Goal: Complete application form: Complete application form

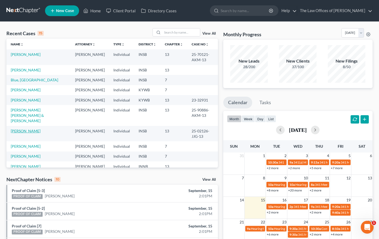
click at [20, 128] on link "[PERSON_NAME]" at bounding box center [26, 130] width 30 height 5
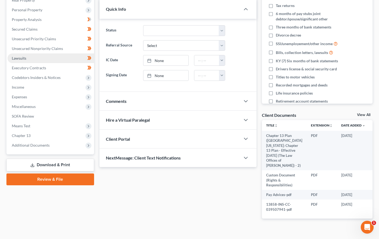
scroll to position [107, 0]
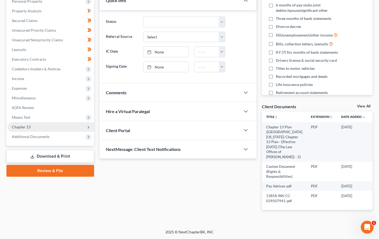
click at [27, 124] on span "Chapter 13" at bounding box center [21, 126] width 19 height 5
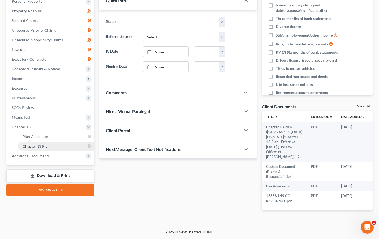
click at [31, 144] on span "Chapter 13 Plan" at bounding box center [36, 146] width 27 height 5
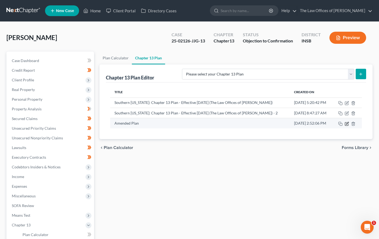
click at [346, 124] on icon "button" at bounding box center [347, 123] width 4 height 4
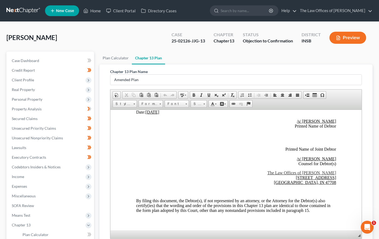
scroll to position [1572, 0]
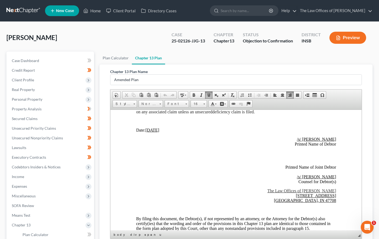
drag, startPoint x: 332, startPoint y: 152, endPoint x: 295, endPoint y: 153, distance: 37.0
click at [369, 153] on div "Chapter 13 Plan Name Amended Plan Rich Text Editor, document-ckeditor Editor to…" at bounding box center [235, 164] width 273 height 200
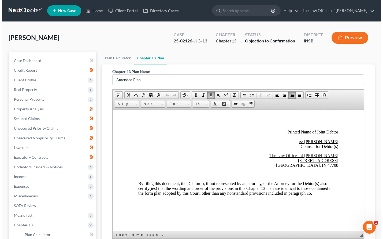
scroll to position [75, 0]
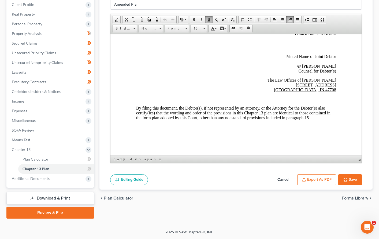
click at [324, 180] on button "Export as PDF" at bounding box center [316, 179] width 39 height 11
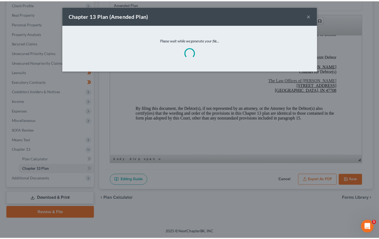
scroll to position [1620, 0]
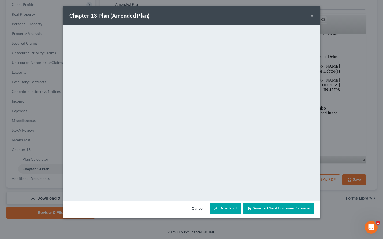
click at [227, 209] on link "Download" at bounding box center [225, 207] width 31 height 11
click at [310, 16] on div "Chapter 13 Plan (Amended Plan) ×" at bounding box center [191, 15] width 257 height 18
click at [311, 16] on button "×" at bounding box center [312, 15] width 4 height 6
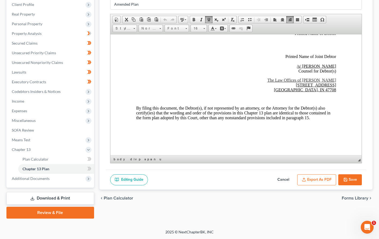
scroll to position [1590, 0]
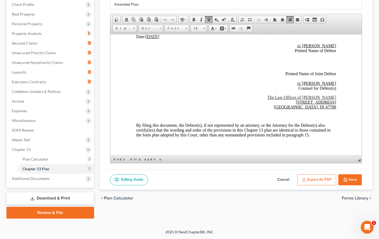
drag, startPoint x: 333, startPoint y: 58, endPoint x: 295, endPoint y: 57, distance: 38.1
click at [316, 178] on button "Export as PDF" at bounding box center [316, 179] width 39 height 11
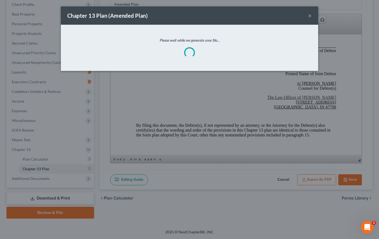
scroll to position [1585, 0]
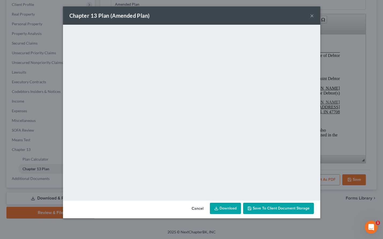
click at [225, 209] on link "Download" at bounding box center [225, 207] width 31 height 11
click at [312, 15] on button "×" at bounding box center [312, 15] width 4 height 6
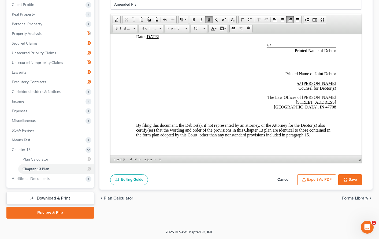
scroll to position [0, 0]
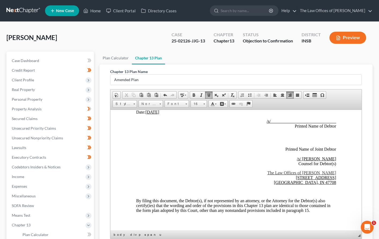
click at [19, 9] on link at bounding box center [23, 11] width 34 height 10
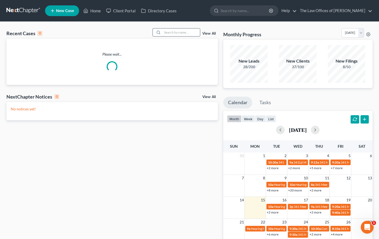
click at [168, 34] on input "search" at bounding box center [181, 32] width 38 height 8
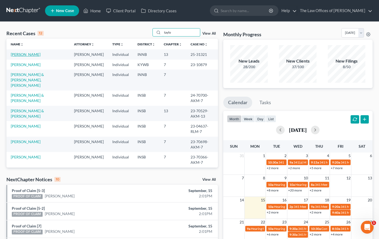
type input "taylo"
click at [21, 56] on link "Taylor, Ana" at bounding box center [26, 54] width 30 height 5
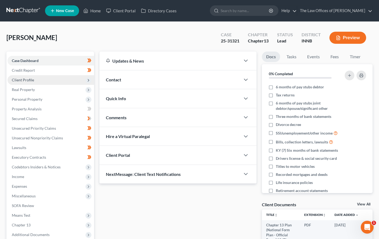
click at [32, 83] on span "Client Profile" at bounding box center [51, 80] width 87 height 10
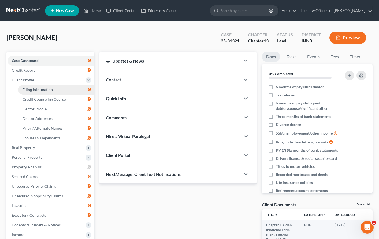
click at [32, 91] on span "Filing Information" at bounding box center [38, 89] width 30 height 5
select select "1"
select select "0"
select select "3"
select select "15"
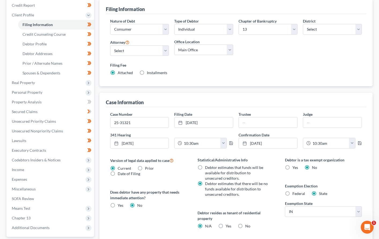
scroll to position [11, 0]
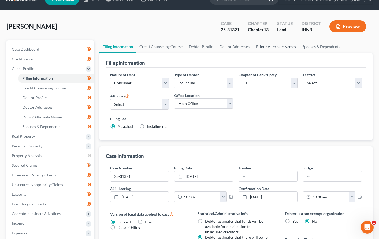
click at [272, 50] on link "Prior / Alternate Names" at bounding box center [276, 46] width 46 height 13
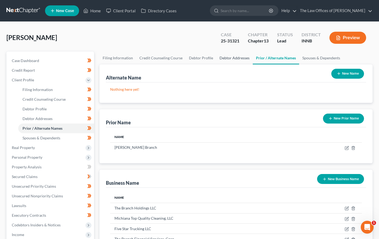
click at [238, 60] on link "Debtor Addresses" at bounding box center [234, 57] width 36 height 13
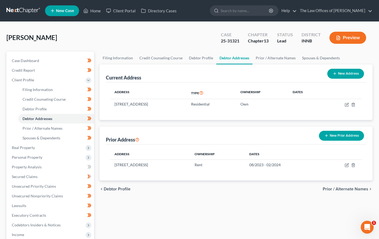
click at [23, 11] on link at bounding box center [23, 11] width 34 height 10
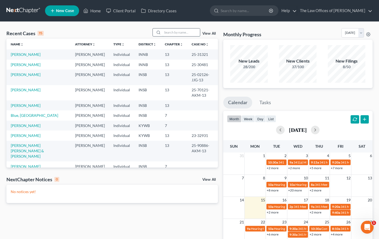
click at [168, 31] on input "search" at bounding box center [181, 32] width 38 height 8
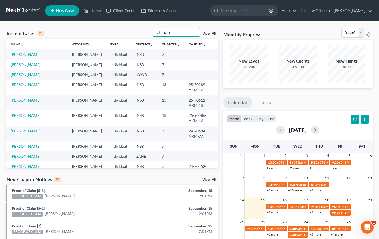
type input "jone"
click at [25, 55] on link "[PERSON_NAME]" at bounding box center [26, 54] width 30 height 5
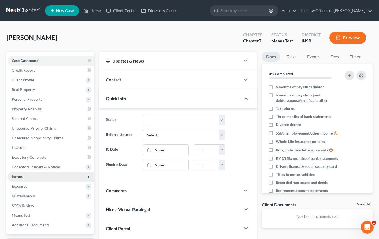
click at [27, 176] on span "Income" at bounding box center [51, 177] width 87 height 10
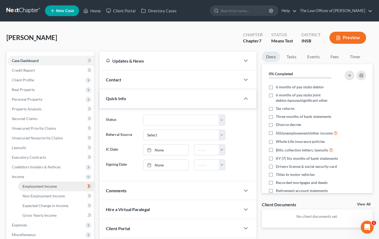
click at [34, 184] on span "Employment Income" at bounding box center [40, 186] width 34 height 5
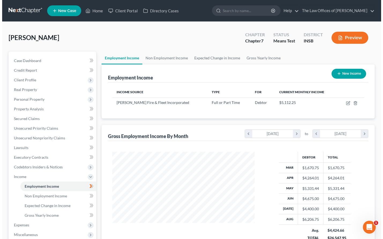
scroll to position [96, 153]
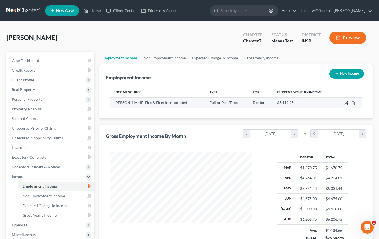
click at [347, 104] on icon "button" at bounding box center [346, 103] width 4 height 4
select select "0"
select select "15"
select select "3"
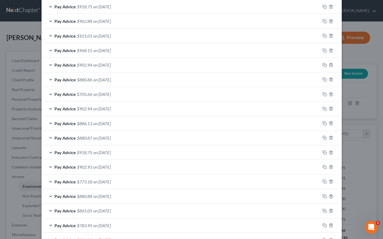
scroll to position [229, 0]
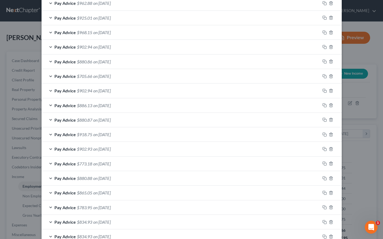
click at [90, 194] on span "$865.05" at bounding box center [84, 192] width 15 height 5
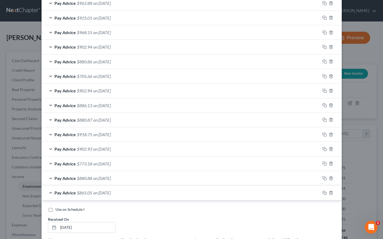
click at [55, 211] on label "Use on Schedule I" at bounding box center [69, 208] width 29 height 5
click at [58, 210] on input "Use on Schedule I" at bounding box center [59, 207] width 3 height 3
checkbox input "true"
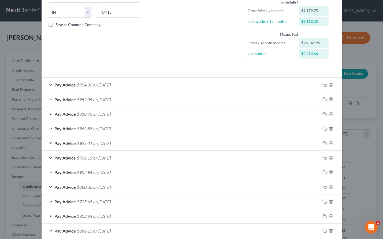
scroll to position [0, 0]
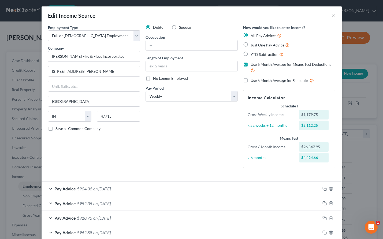
click at [251, 65] on label "Use 6 Month Average for Means Test Deductions" at bounding box center [293, 68] width 85 height 12
click at [253, 65] on input "Use 6 Month Average for Means Test Deductions" at bounding box center [254, 63] width 3 height 3
checkbox input "false"
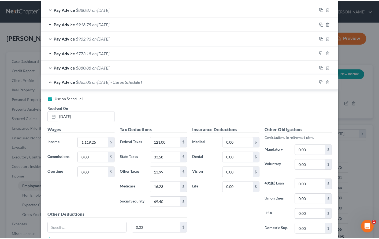
scroll to position [498, 0]
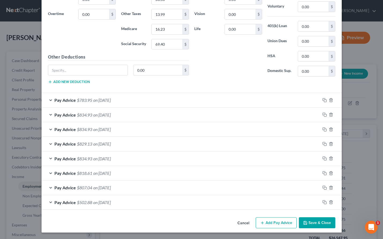
click at [316, 223] on button "Save & Close" at bounding box center [317, 222] width 36 height 11
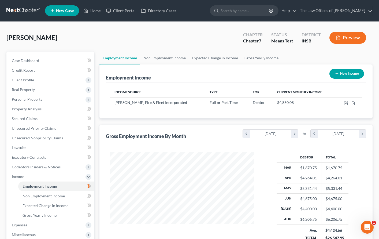
scroll to position [267975, 267918]
click at [164, 58] on link "Non Employment Income" at bounding box center [164, 57] width 49 height 13
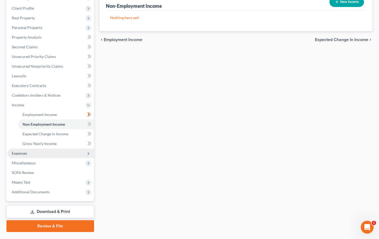
scroll to position [36, 0]
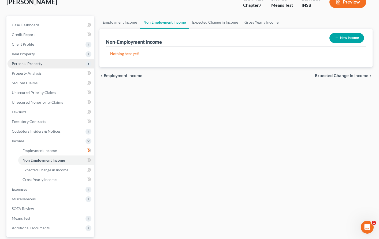
click at [24, 63] on span "Personal Property" at bounding box center [27, 63] width 31 height 5
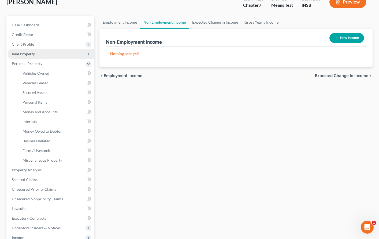
click at [31, 56] on span "Real Property" at bounding box center [23, 53] width 23 height 5
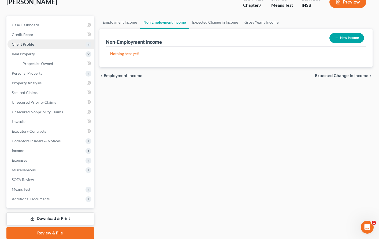
click at [33, 46] on span "Client Profile" at bounding box center [23, 44] width 22 height 5
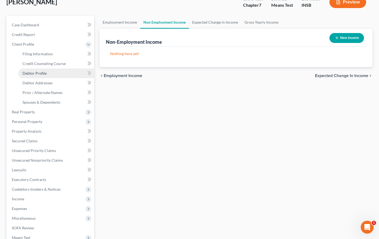
click at [44, 71] on span "Debtor Profile" at bounding box center [35, 73] width 24 height 5
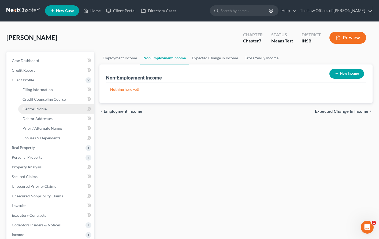
select select "0"
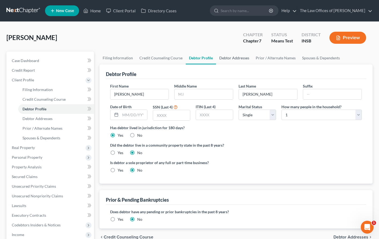
click at [233, 57] on link "Debtor Addresses" at bounding box center [234, 57] width 36 height 13
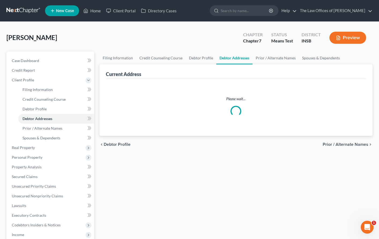
select select "0"
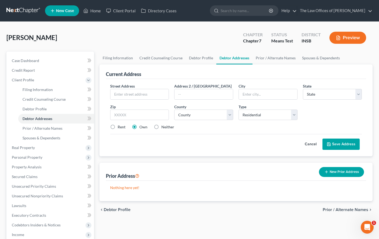
scroll to position [90, 0]
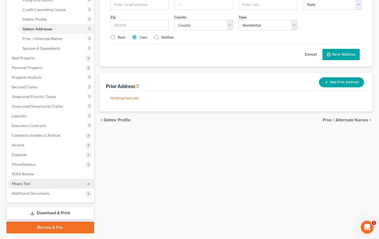
click at [27, 183] on span "Means Test" at bounding box center [21, 183] width 18 height 5
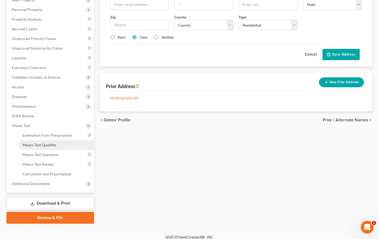
click at [40, 144] on span "Means Test Qualifier" at bounding box center [40, 144] width 34 height 5
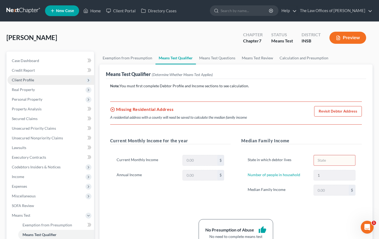
click at [29, 81] on span "Client Profile" at bounding box center [23, 79] width 22 height 5
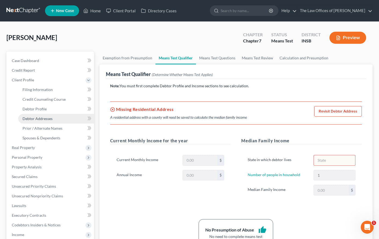
click at [32, 120] on span "Debtor Addresses" at bounding box center [38, 118] width 30 height 5
select select "0"
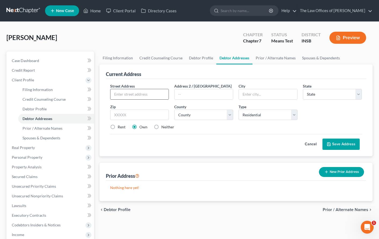
click at [127, 92] on input "text" at bounding box center [139, 94] width 58 height 10
type input "201 NW 4th st"
type input "Suite 109"
type input "Evansville"
select select "15"
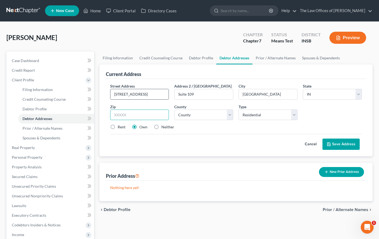
type input "47708"
click at [194, 117] on select "County" at bounding box center [203, 114] width 59 height 11
select select "81"
click at [174, 109] on select "County Adams County Allen County Bartholomew County Benton County Blackford Cou…" at bounding box center [203, 114] width 59 height 11
click at [118, 124] on label "Rent" at bounding box center [122, 126] width 8 height 5
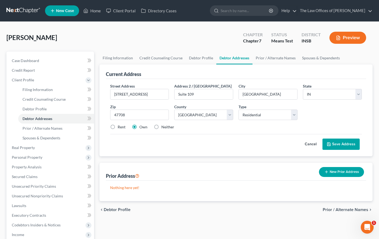
click at [120, 124] on input "Rent" at bounding box center [121, 125] width 3 height 3
radio input "true"
click at [333, 144] on button "Save Address" at bounding box center [340, 143] width 37 height 11
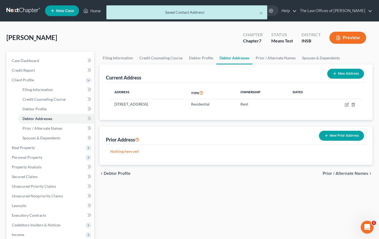
scroll to position [104, 0]
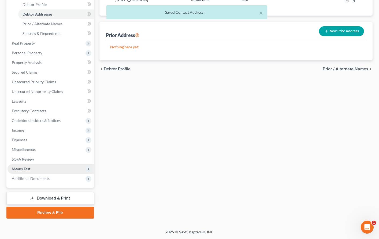
click at [36, 169] on span "Means Test" at bounding box center [51, 169] width 87 height 10
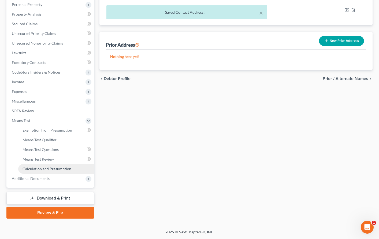
scroll to position [95, 0]
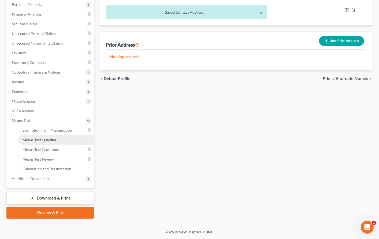
click at [38, 140] on span "Means Test Qualifier" at bounding box center [40, 139] width 34 height 5
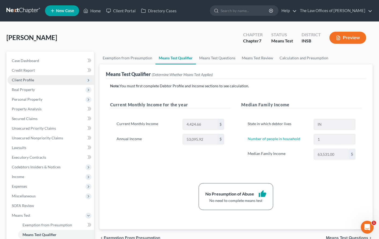
click at [36, 84] on span "Client Profile" at bounding box center [51, 80] width 87 height 10
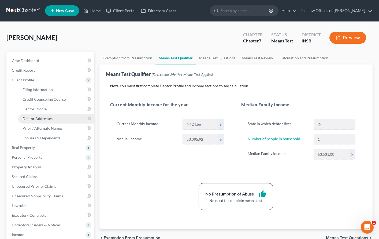
click at [41, 119] on span "Debtor Addresses" at bounding box center [38, 118] width 30 height 5
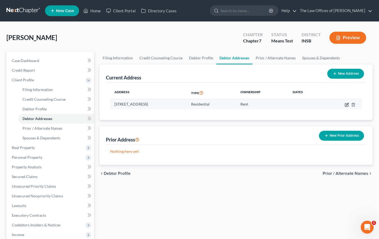
click at [347, 105] on icon "button" at bounding box center [347, 104] width 2 height 2
select select "15"
select select "81"
select select "0"
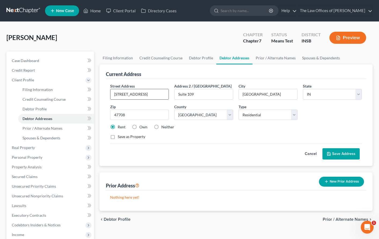
click at [149, 93] on input "201 NW 4th st" at bounding box center [139, 94] width 58 height 10
click at [146, 96] on input "201 NW 4th st" at bounding box center [139, 94] width 58 height 10
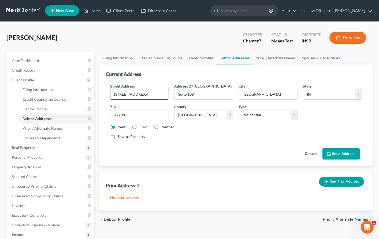
click at [146, 96] on input "201 NW 4th st" at bounding box center [139, 94] width 58 height 10
type input "622 Wessel Lane"
type input "47715"
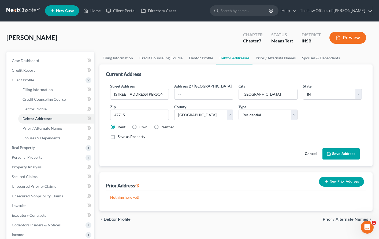
click at [230, 130] on div "Street Address * 622 Wessel Lane Address 2 / PO Box City * Evansville State * S…" at bounding box center [235, 113] width 257 height 61
click at [333, 151] on button "Save Address" at bounding box center [340, 153] width 37 height 11
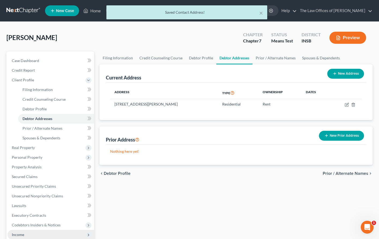
scroll to position [72, 0]
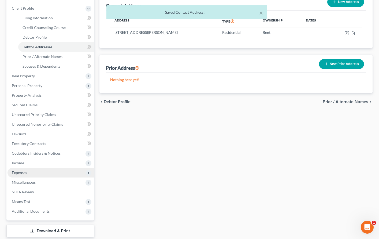
drag, startPoint x: 24, startPoint y: 169, endPoint x: 26, endPoint y: 172, distance: 3.2
click at [24, 170] on span "Expenses" at bounding box center [51, 173] width 87 height 10
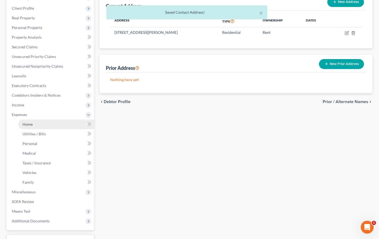
click at [35, 126] on link "Home" at bounding box center [56, 124] width 76 height 10
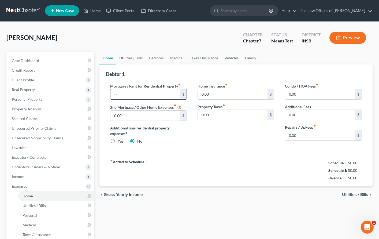
click at [120, 91] on input "text" at bounding box center [145, 94] width 70 height 10
type input "1,200.00"
click at [291, 135] on input "0.00" at bounding box center [320, 135] width 70 height 10
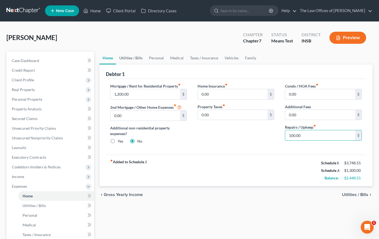
type input "100.00"
click at [131, 54] on link "Utilities / Bills" at bounding box center [131, 57] width 30 height 13
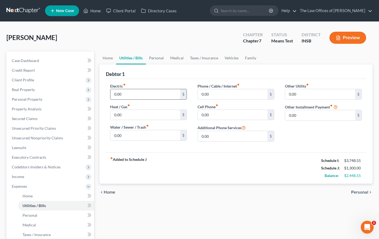
click at [126, 91] on input "0.00" at bounding box center [145, 94] width 70 height 10
type input "200.00"
type input "150.00"
type input "100.00"
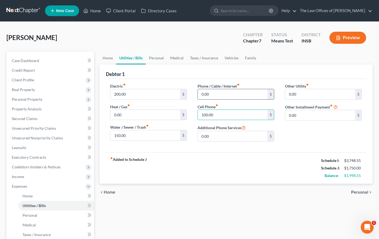
click at [212, 94] on input "0.00" at bounding box center [233, 94] width 70 height 10
type input "50.00"
click at [161, 59] on link "Personal" at bounding box center [156, 57] width 21 height 13
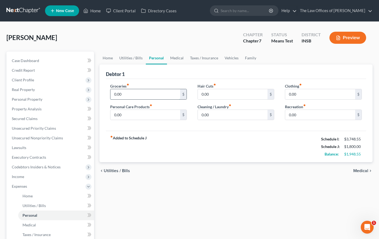
click at [135, 96] on input "0.00" at bounding box center [145, 94] width 70 height 10
click at [30, 82] on span "Client Profile" at bounding box center [51, 80] width 87 height 10
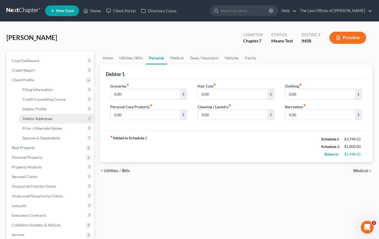
click at [44, 117] on span "Debtor Addresses" at bounding box center [38, 118] width 30 height 5
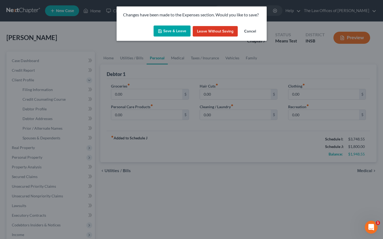
click at [177, 32] on button "Save & Leave" at bounding box center [172, 30] width 37 height 11
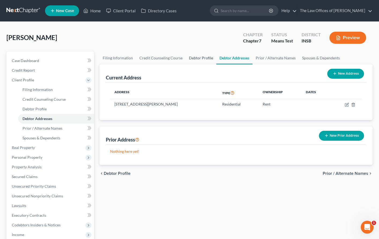
click at [198, 56] on link "Debtor Profile" at bounding box center [201, 57] width 31 height 13
select select "0"
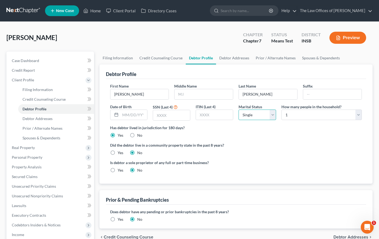
click at [260, 116] on select "Select Single Married Separated Divorced Widowed" at bounding box center [258, 114] width 38 height 11
click at [284, 115] on select "Select 1 2 3 4 5 6 7 8 9 10 11 12 13 14 15 16 17 18 19 20" at bounding box center [321, 114] width 80 height 11
select select "2"
click at [281, 109] on select "Select 1 2 3 4 5 6 7 8 9 10 11 12 13 14 15 16 17 18 19 20" at bounding box center [321, 114] width 80 height 11
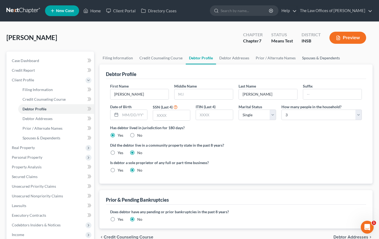
click at [307, 60] on link "Spouses & Dependents" at bounding box center [321, 57] width 44 height 13
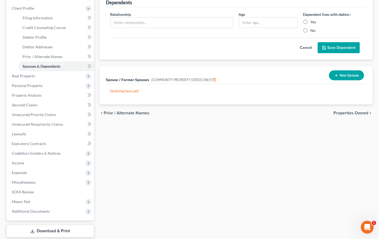
scroll to position [36, 0]
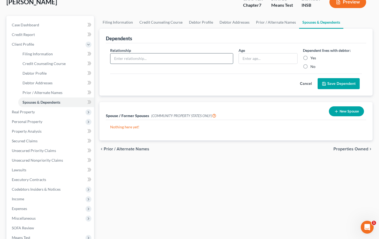
click at [176, 57] on input "text" at bounding box center [171, 58] width 123 height 10
type input "Significant Other's Mother"
click at [310, 60] on label "Yes" at bounding box center [313, 57] width 6 height 5
click at [313, 59] on input "Yes" at bounding box center [314, 56] width 3 height 3
radio input "true"
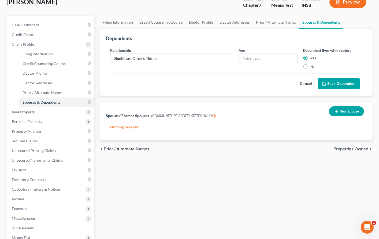
click at [336, 82] on button "Save Dependent" at bounding box center [339, 83] width 42 height 11
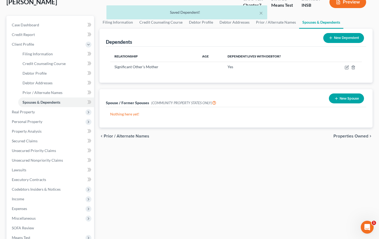
scroll to position [104, 0]
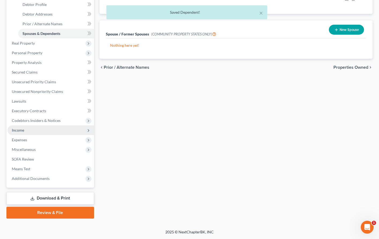
click at [29, 132] on span "Income" at bounding box center [51, 130] width 87 height 10
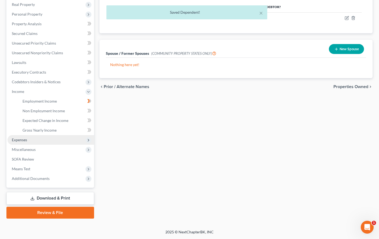
scroll to position [85, 0]
click at [21, 143] on span "Expenses" at bounding box center [51, 140] width 87 height 10
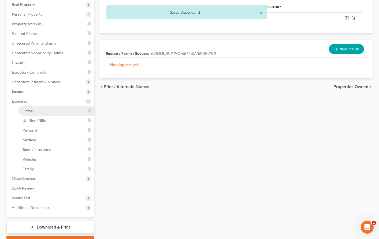
click at [36, 110] on link "Home" at bounding box center [56, 111] width 76 height 10
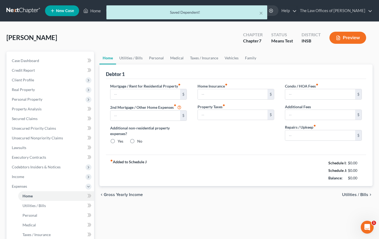
type input "1,200.00"
type input "0.00"
radio input "true"
type input "0.00"
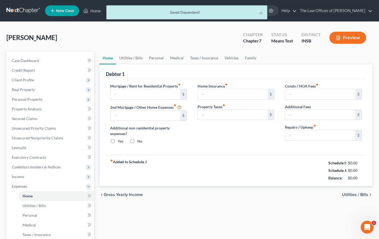
type input "0.00"
type input "100.00"
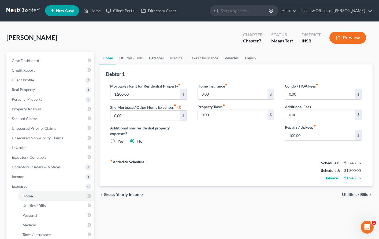
click at [159, 60] on link "Personal" at bounding box center [156, 57] width 21 height 13
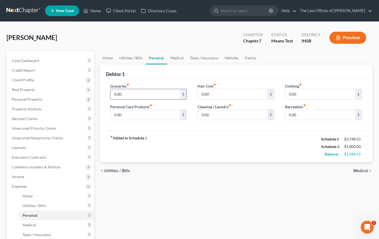
click at [136, 94] on input "0.00" at bounding box center [145, 94] width 70 height 10
type input "700.00"
click at [133, 114] on input "0.00" at bounding box center [145, 115] width 70 height 10
type input "100.00"
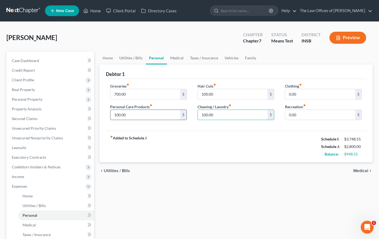
type input "100.00"
drag, startPoint x: 183, startPoint y: 62, endPoint x: 172, endPoint y: 64, distance: 11.9
click at [183, 62] on link "Medical" at bounding box center [177, 57] width 20 height 13
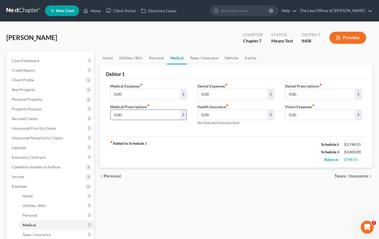
click at [126, 115] on input "0.00" at bounding box center [145, 115] width 70 height 10
type input "50.00"
click at [305, 115] on input "0.00" at bounding box center [320, 115] width 70 height 10
click at [303, 117] on input "0.00" at bounding box center [320, 115] width 70 height 10
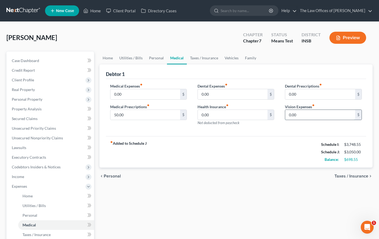
click at [303, 117] on input "0.00" at bounding box center [320, 115] width 70 height 10
type input "45.00"
click at [198, 58] on link "Taxes / Insurance" at bounding box center [204, 57] width 35 height 13
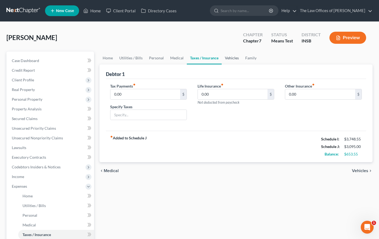
click at [228, 59] on link "Vehicles" at bounding box center [232, 57] width 20 height 13
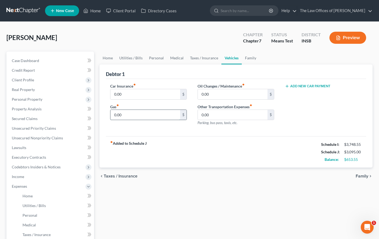
click at [136, 112] on input "0.00" at bounding box center [145, 115] width 70 height 10
type input "1"
type input "200.00"
click at [137, 96] on input "0.00" at bounding box center [145, 94] width 70 height 10
type input "180.00"
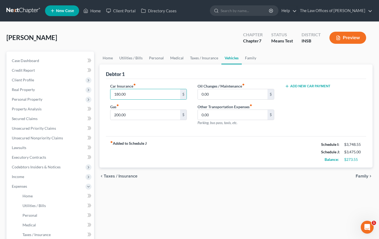
click at [308, 88] on button "Add New Car Payment" at bounding box center [308, 86] width 46 height 4
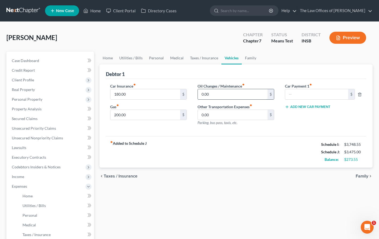
click at [214, 95] on input "0.00" at bounding box center [233, 94] width 70 height 10
type input "100.00"
click at [250, 57] on link "Family" at bounding box center [251, 57] width 18 height 13
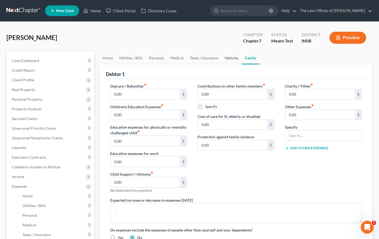
click at [228, 59] on link "Vehicles" at bounding box center [231, 57] width 20 height 13
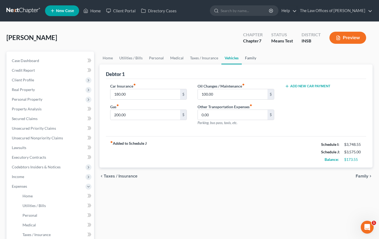
click at [245, 61] on link "Family" at bounding box center [251, 57] width 18 height 13
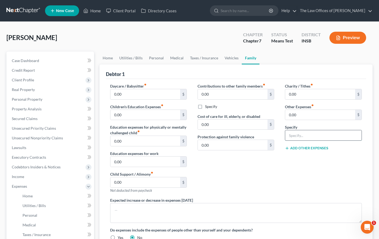
click at [317, 133] on input "text" at bounding box center [323, 135] width 76 height 10
click at [308, 116] on input "0.00" at bounding box center [320, 115] width 70 height 10
type input "665.00"
click at [295, 136] on input "text" at bounding box center [323, 135] width 76 height 10
click at [294, 182] on div "Charity / Tithes fiber_manual_record 0.00 $ Other Expenses fiber_manual_record …" at bounding box center [323, 140] width 87 height 114
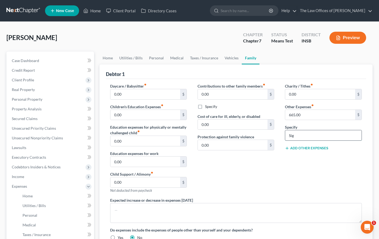
click at [299, 135] on input "Sig" at bounding box center [323, 135] width 76 height 10
type input "Significant Other's Car Payment and Insurnce"
click at [298, 167] on div "Charity / Tithes fiber_manual_record 0.00 $ Other Expenses fiber_manual_record …" at bounding box center [323, 140] width 87 height 114
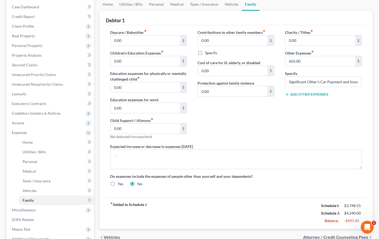
click at [294, 94] on button "Add Other Expenses" at bounding box center [306, 94] width 43 height 4
click at [307, 105] on input "0.00" at bounding box center [320, 102] width 70 height 10
type input "0"
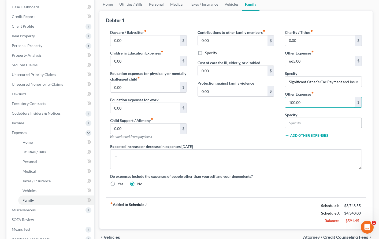
type input "100.00"
click at [307, 126] on input "text" at bounding box center [323, 123] width 76 height 10
type input "Pet Expenses"
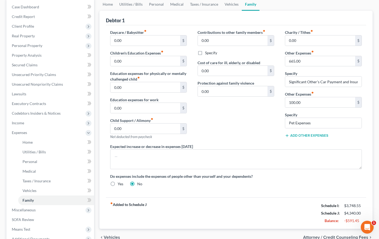
click at [238, 129] on div "Contributions to other family members fiber_manual_record 0.00 $ Specify Cost o…" at bounding box center [235, 86] width 87 height 114
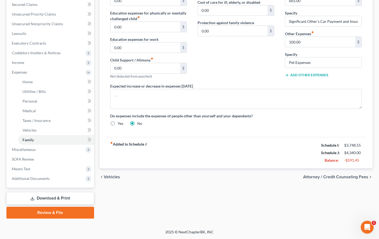
scroll to position [0, 0]
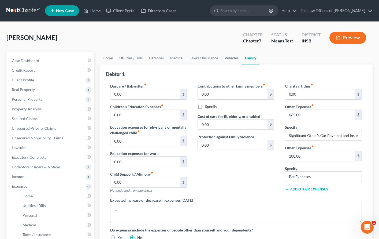
click at [96, 78] on div "Case Dashboard Payments Invoices Payments Payments Credit Report Client Profile" at bounding box center [50, 191] width 93 height 281
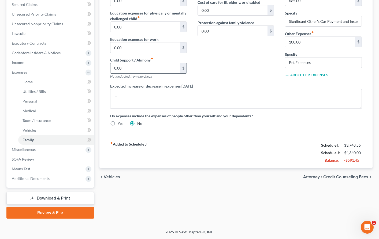
scroll to position [60, 0]
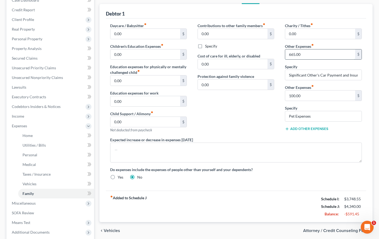
click at [306, 57] on input "665.00" at bounding box center [320, 54] width 70 height 10
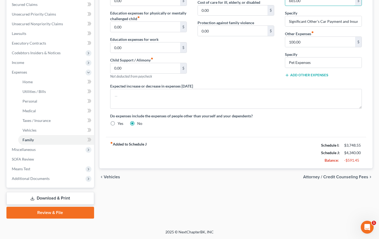
scroll to position [96, 0]
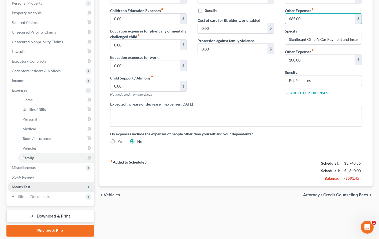
click at [22, 187] on span "Means Test" at bounding box center [21, 186] width 18 height 5
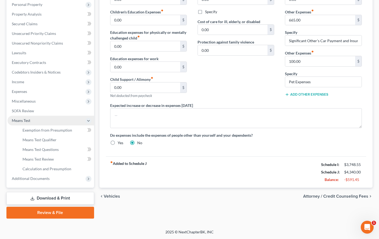
scroll to position [95, 0]
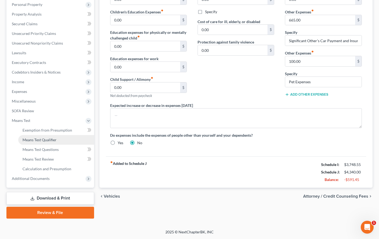
click at [39, 140] on span "Means Test Qualifier" at bounding box center [40, 139] width 34 height 5
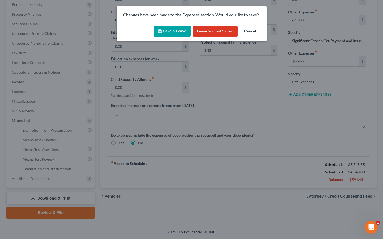
click at [174, 33] on button "Save & Leave" at bounding box center [172, 30] width 37 height 11
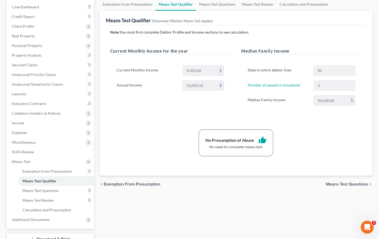
scroll to position [72, 0]
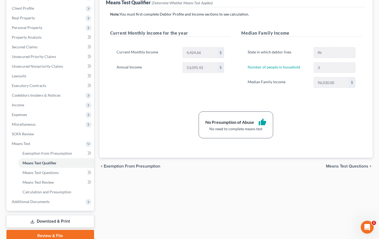
click at [190, 169] on div "chevron_left Exemption from Presumption Means Test Questions chevron_right" at bounding box center [235, 165] width 273 height 17
click at [24, 115] on span "Expenses" at bounding box center [19, 114] width 15 height 5
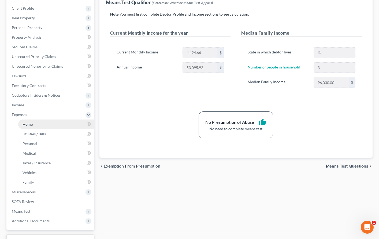
click at [35, 124] on link "Home" at bounding box center [56, 124] width 76 height 10
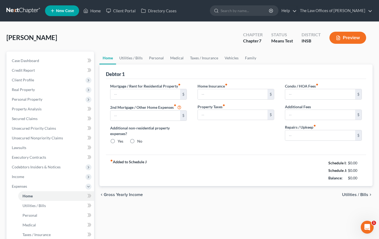
type input "1,200.00"
type input "0.00"
radio input "true"
type input "0.00"
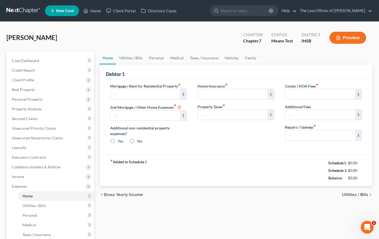
type input "0.00"
type input "100.00"
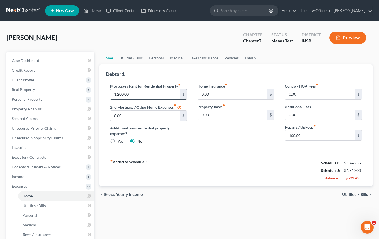
click at [143, 90] on input "1,200.00" at bounding box center [145, 94] width 70 height 10
click at [235, 96] on input "0.00" at bounding box center [233, 94] width 70 height 10
click at [229, 117] on input "0.00" at bounding box center [233, 115] width 70 height 10
click at [136, 60] on link "Utilities / Bills" at bounding box center [131, 57] width 30 height 13
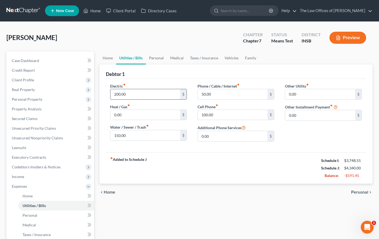
click at [134, 94] on input "200.00" at bounding box center [145, 94] width 70 height 10
click at [131, 136] on input "150.00" at bounding box center [145, 135] width 70 height 10
click at [131, 95] on input "200.00" at bounding box center [145, 94] width 70 height 10
click at [219, 115] on input "100.00" at bounding box center [233, 115] width 70 height 10
click at [229, 60] on link "Vehicles" at bounding box center [231, 57] width 20 height 13
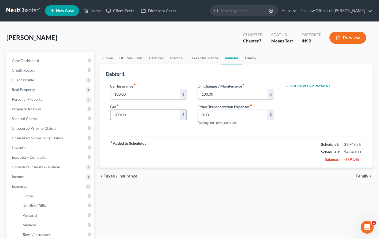
click at [128, 115] on input "200.00" at bounding box center [145, 115] width 70 height 10
click at [209, 57] on link "Taxes / Insurance" at bounding box center [204, 57] width 35 height 13
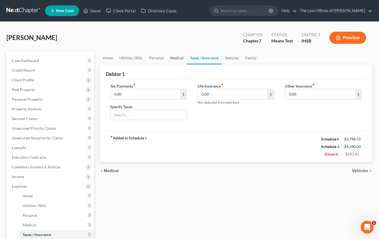
click at [177, 60] on link "Medical" at bounding box center [177, 57] width 20 height 13
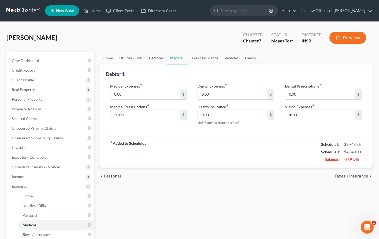
click at [155, 61] on link "Personal" at bounding box center [156, 57] width 21 height 13
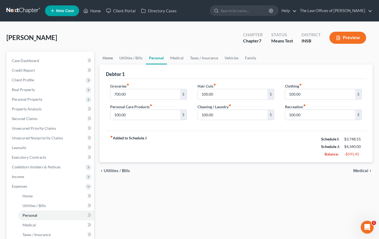
click at [105, 59] on link "Home" at bounding box center [107, 57] width 17 height 13
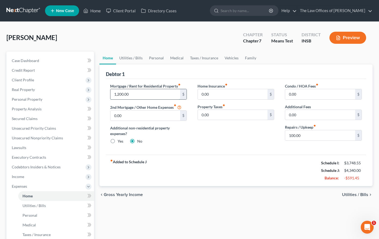
click at [141, 94] on input "1,200.00" at bounding box center [145, 94] width 70 height 10
click at [40, 99] on span "Personal Property" at bounding box center [27, 99] width 31 height 5
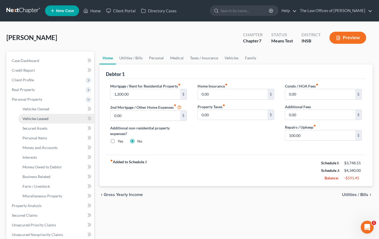
click at [38, 117] on span "Vehicles Leased" at bounding box center [36, 118] width 26 height 5
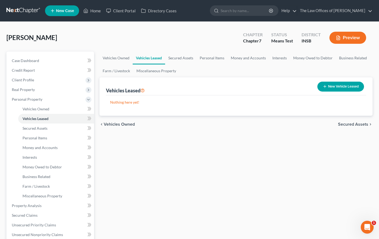
click at [19, 11] on link at bounding box center [23, 11] width 34 height 10
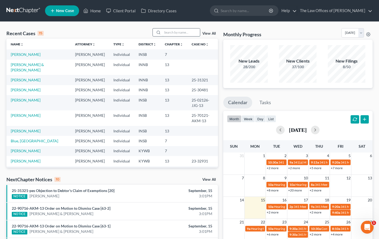
click at [185, 34] on input "search" at bounding box center [181, 32] width 38 height 8
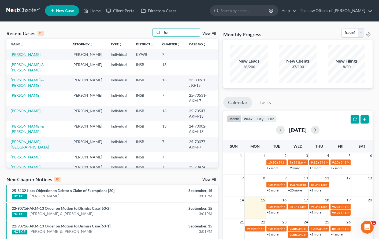
type input "han"
click at [29, 56] on link "[PERSON_NAME]" at bounding box center [26, 54] width 30 height 5
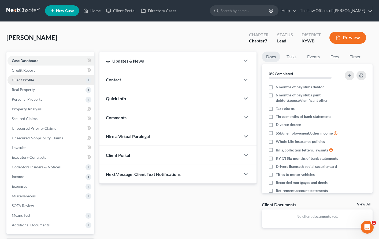
click at [27, 81] on span "Client Profile" at bounding box center [23, 79] width 22 height 5
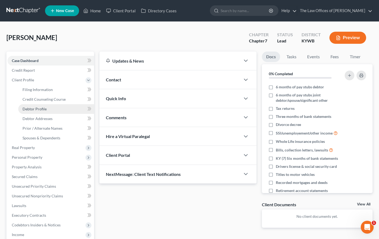
click at [37, 108] on span "Debtor Profile" at bounding box center [35, 108] width 24 height 5
select select "1"
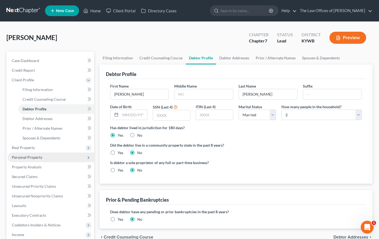
scroll to position [72, 0]
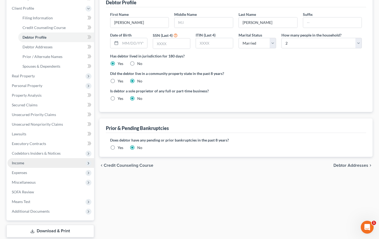
click at [30, 165] on span "Income" at bounding box center [51, 163] width 87 height 10
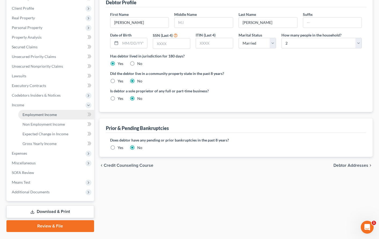
click at [30, 115] on span "Employment Income" at bounding box center [40, 114] width 34 height 5
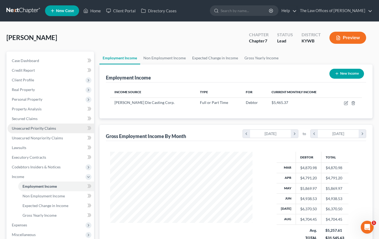
scroll to position [36, 0]
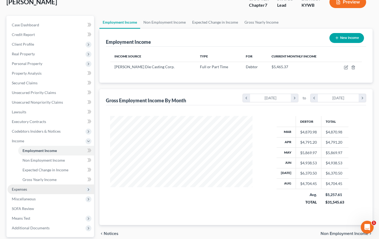
click at [24, 189] on span "Expenses" at bounding box center [19, 189] width 15 height 5
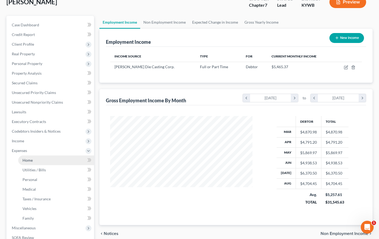
click at [28, 159] on span "Home" at bounding box center [28, 160] width 10 height 5
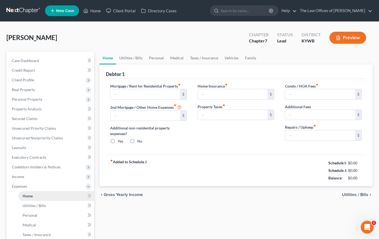
type input "0.00"
radio input "true"
type input "0.00"
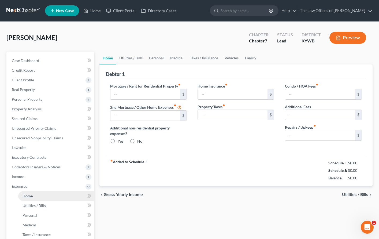
type input "0.00"
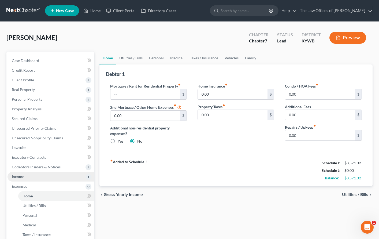
click at [23, 178] on span "Income" at bounding box center [18, 176] width 12 height 5
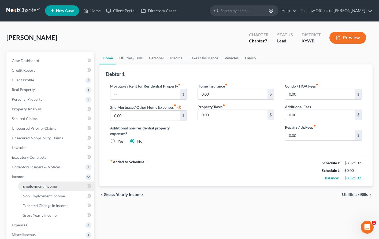
click at [26, 187] on span "Employment Income" at bounding box center [40, 186] width 34 height 5
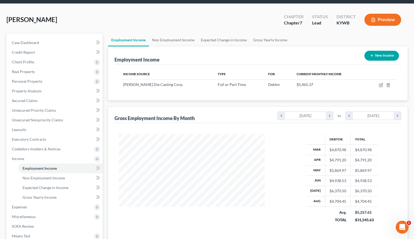
scroll to position [96, 169]
click at [31, 63] on span "Client Profile" at bounding box center [23, 62] width 22 height 5
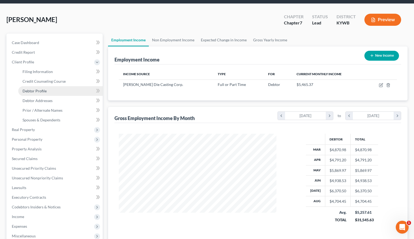
click at [41, 92] on span "Debtor Profile" at bounding box center [35, 90] width 24 height 5
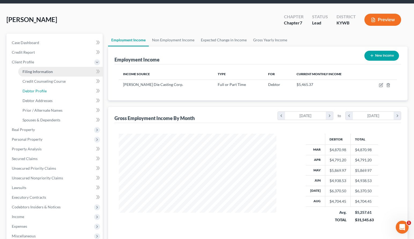
select select "1"
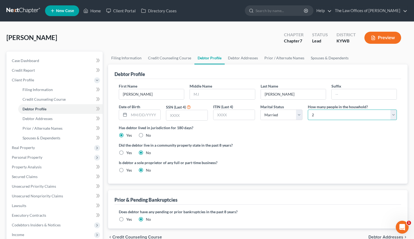
click at [327, 112] on select "Select 1 2 3 4 5 6 7 8 9 10 11 12 13 14 15 16 17 18 19 20" at bounding box center [352, 114] width 89 height 11
select select "3"
click at [308, 109] on select "Select 1 2 3 4 5 6 7 8 9 10 11 12 13 14 15 16 17 18 19 20" at bounding box center [352, 114] width 89 height 11
click at [313, 59] on link "Spouses & Dependents" at bounding box center [329, 57] width 44 height 13
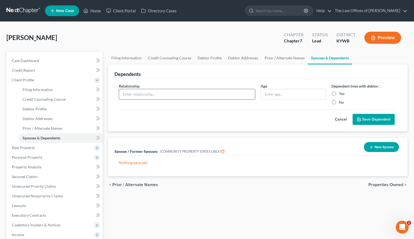
click at [137, 96] on input "text" at bounding box center [187, 94] width 136 height 10
click at [292, 95] on input "text" at bounding box center [293, 94] width 65 height 10
click at [170, 93] on input "text" at bounding box center [187, 94] width 136 height 10
type input "Daughter"
click at [271, 99] on div "Age" at bounding box center [293, 94] width 71 height 22
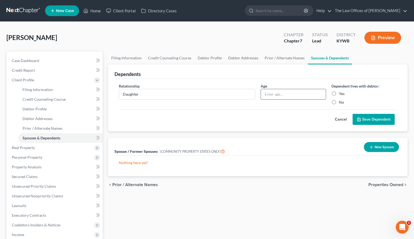
click at [272, 98] on input "text" at bounding box center [293, 94] width 65 height 10
type input "20"
click at [339, 92] on label "Yes" at bounding box center [342, 93] width 6 height 5
click at [341, 92] on input "Yes" at bounding box center [342, 92] width 3 height 3
radio input "true"
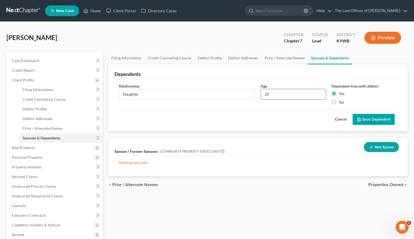
click at [277, 93] on input "20" at bounding box center [293, 94] width 65 height 10
click at [366, 118] on button "Save Dependent" at bounding box center [374, 119] width 42 height 11
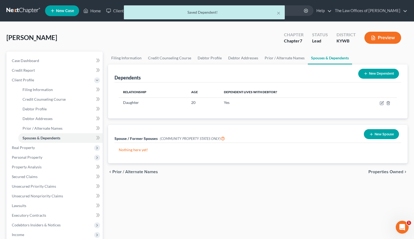
click at [366, 75] on icon at bounding box center [366, 73] width 4 height 4
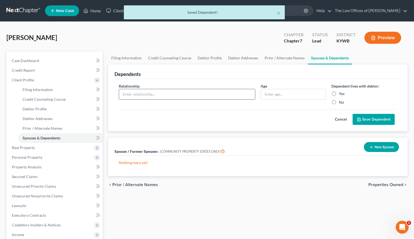
click at [128, 96] on input "text" at bounding box center [187, 94] width 136 height 10
type input "Daughter"
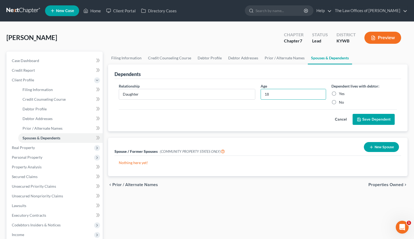
type input "18"
click at [339, 93] on label "Yes" at bounding box center [342, 93] width 6 height 5
click at [341, 93] on input "Yes" at bounding box center [342, 92] width 3 height 3
radio input "true"
click at [373, 123] on button "Save Dependent" at bounding box center [374, 119] width 42 height 11
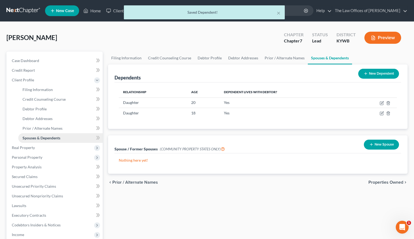
scroll to position [72, 0]
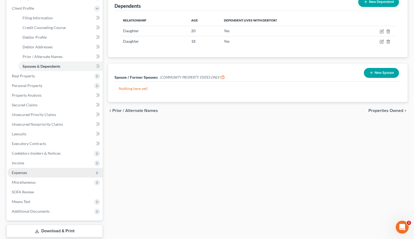
click at [19, 173] on span "Expenses" at bounding box center [19, 172] width 15 height 5
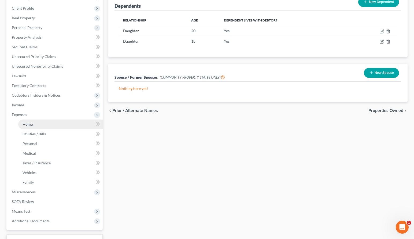
click at [29, 124] on span "Home" at bounding box center [28, 124] width 10 height 5
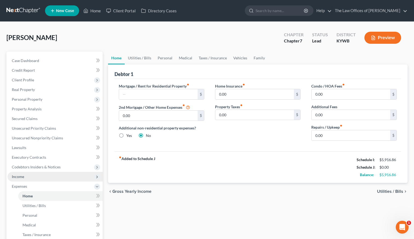
click at [21, 174] on span "Income" at bounding box center [18, 176] width 12 height 5
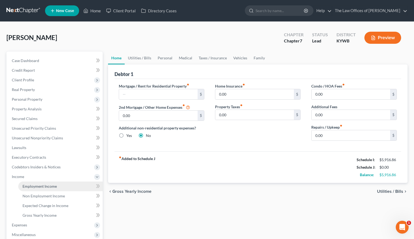
click at [25, 184] on span "Employment Income" at bounding box center [40, 186] width 34 height 5
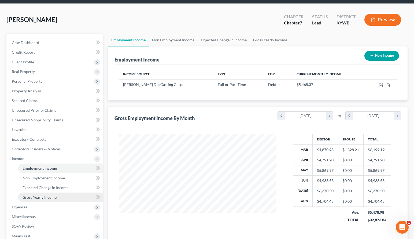
scroll to position [36, 0]
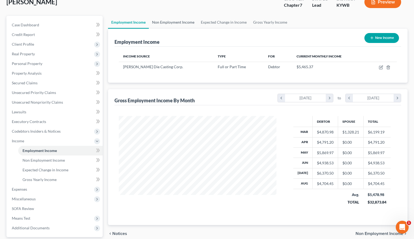
click at [185, 23] on link "Non Employment Income" at bounding box center [173, 22] width 49 height 13
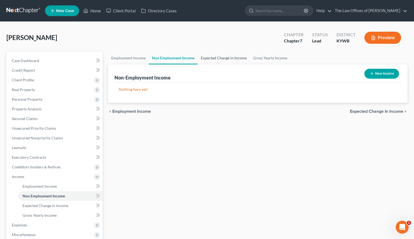
click at [213, 58] on link "Expected Change in Income" at bounding box center [224, 57] width 52 height 13
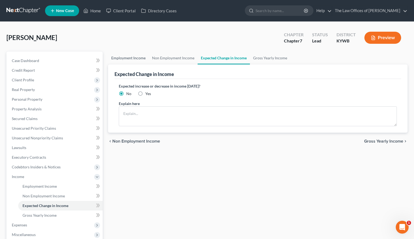
click at [128, 63] on link "Employment Income" at bounding box center [128, 57] width 41 height 13
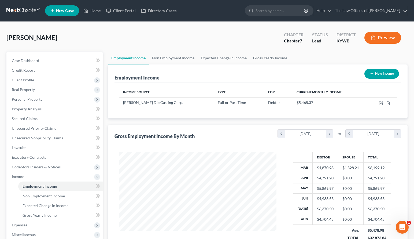
scroll to position [85, 0]
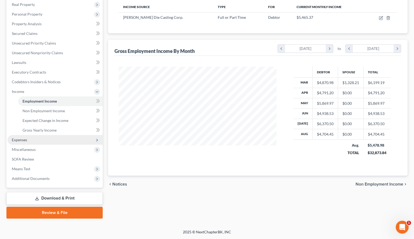
click at [27, 140] on span "Expenses" at bounding box center [55, 140] width 95 height 10
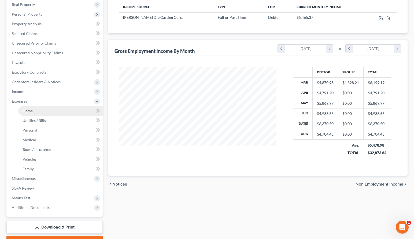
click at [32, 109] on span "Home" at bounding box center [28, 110] width 10 height 5
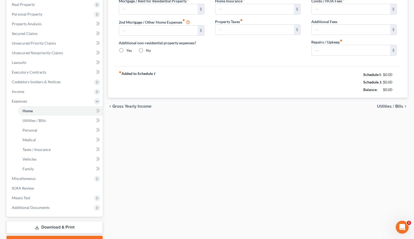
type input "0.00"
radio input "true"
type input "0.00"
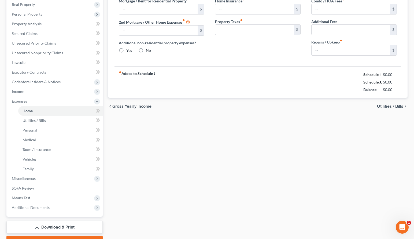
type input "0.00"
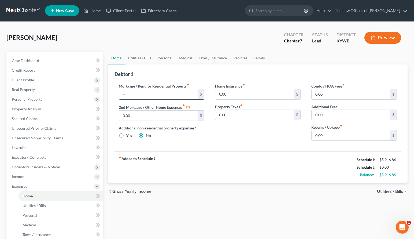
click at [143, 90] on input "text" at bounding box center [158, 94] width 79 height 10
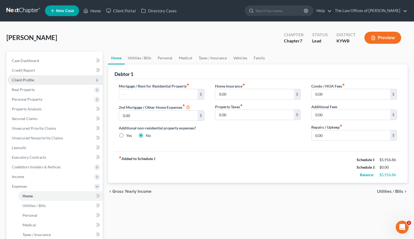
click at [23, 83] on span "Client Profile" at bounding box center [55, 80] width 95 height 10
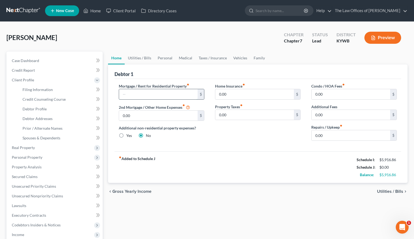
click at [150, 96] on input "text" at bounding box center [158, 94] width 79 height 10
type input "750.00"
click at [232, 96] on input "0.00" at bounding box center [254, 94] width 79 height 10
click at [143, 58] on link "Utilities / Bills" at bounding box center [140, 57] width 30 height 13
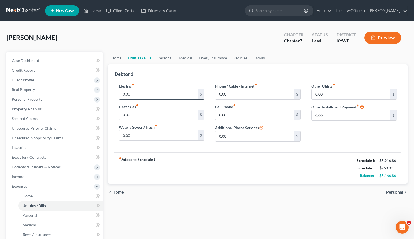
click at [138, 96] on input "0.00" at bounding box center [158, 94] width 79 height 10
type input "300.00"
click at [133, 135] on input "0.00" at bounding box center [158, 135] width 79 height 10
click at [228, 95] on input "0.00" at bounding box center [254, 94] width 79 height 10
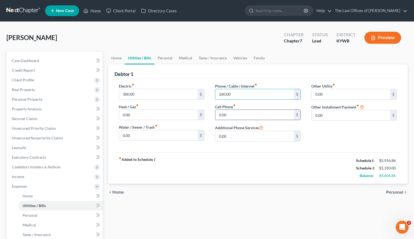
type input "260.00"
click at [229, 117] on input "0.00" at bounding box center [254, 115] width 79 height 10
type input "206.00"
click at [157, 57] on link "Personal" at bounding box center [164, 57] width 21 height 13
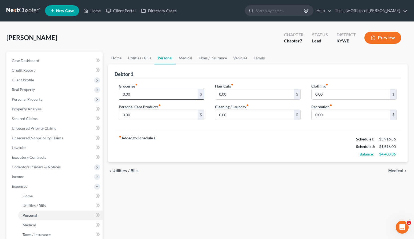
click at [140, 94] on input "0.00" at bounding box center [158, 94] width 79 height 10
type input "7"
type input "800.00"
click at [188, 55] on link "Medical" at bounding box center [186, 57] width 20 height 13
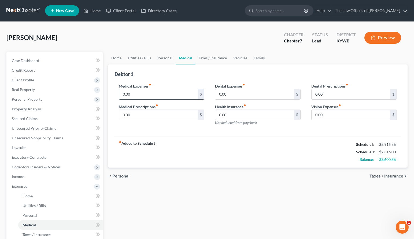
click at [151, 90] on input "0.00" at bounding box center [158, 94] width 79 height 10
type input "100.00"
click at [137, 114] on input "0.00" at bounding box center [158, 115] width 79 height 10
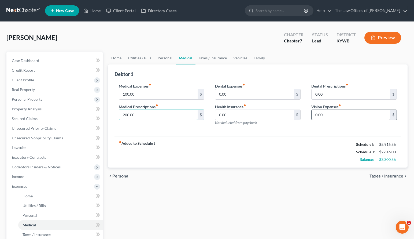
type input "200.00"
click at [342, 118] on input "0.00" at bounding box center [350, 115] width 79 height 10
type input "75.00"
click at [210, 56] on link "Taxes / Insurance" at bounding box center [212, 57] width 35 height 13
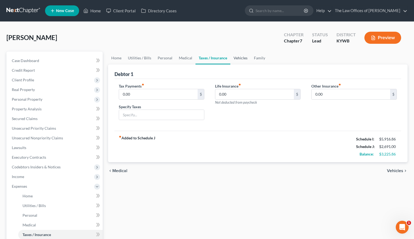
click at [238, 59] on link "Vehicles" at bounding box center [240, 57] width 20 height 13
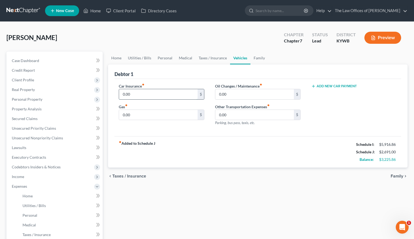
click at [149, 93] on input "0.00" at bounding box center [158, 94] width 79 height 10
type input "0"
type input "264.00"
click at [343, 87] on button "Add New Car Payment" at bounding box center [334, 86] width 46 height 4
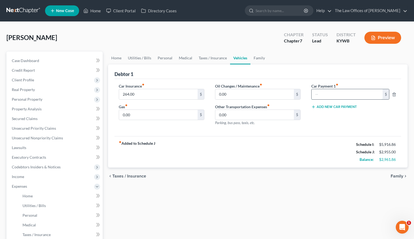
click at [342, 90] on input "text" at bounding box center [346, 94] width 71 height 10
type input "585.00"
click at [336, 104] on div "Add New Car Payment" at bounding box center [354, 106] width 86 height 5
click at [335, 106] on button "Add New Car Payment" at bounding box center [334, 107] width 46 height 4
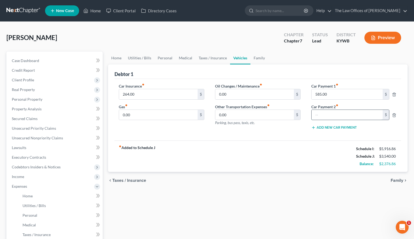
click at [331, 111] on input "text" at bounding box center [346, 115] width 71 height 10
type input "764.00"
click at [326, 125] on button "Add New Car Payment" at bounding box center [334, 127] width 46 height 4
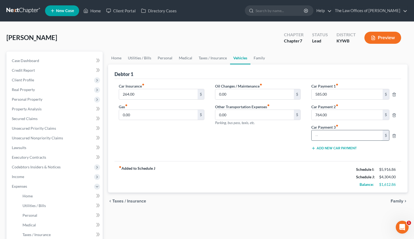
click at [321, 133] on input "text" at bounding box center [346, 135] width 71 height 10
type input "634.00"
click at [334, 136] on input "634.00" at bounding box center [346, 135] width 71 height 10
click at [301, 139] on div "Oil Changes / Maintenance fiber_manual_record 0.00 $ Other Transportation Expen…" at bounding box center [258, 118] width 96 height 71
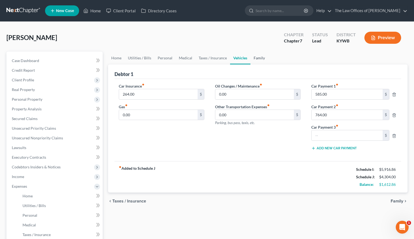
click at [259, 56] on link "Family" at bounding box center [259, 57] width 18 height 13
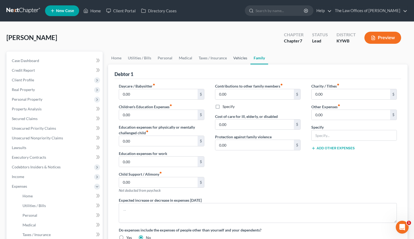
click at [240, 57] on link "Vehicles" at bounding box center [240, 57] width 20 height 13
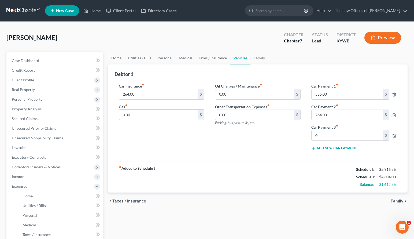
click at [130, 113] on input "0.00" at bounding box center [158, 115] width 79 height 10
type input "400.00"
click at [236, 98] on input "0.00" at bounding box center [254, 94] width 79 height 10
type input "100.00"
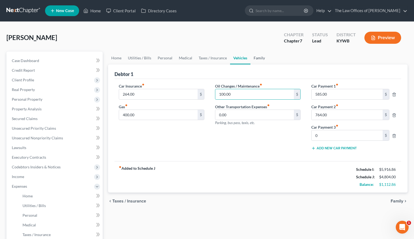
click at [254, 60] on link "Family" at bounding box center [259, 57] width 18 height 13
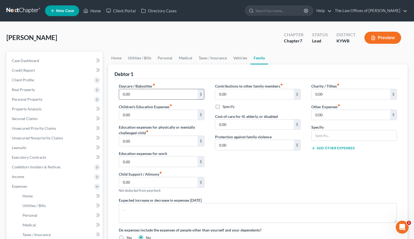
click at [149, 95] on input "0.00" at bounding box center [158, 94] width 79 height 10
click at [344, 114] on input "0.00" at bounding box center [350, 115] width 79 height 10
type input "100.00"
click at [335, 134] on input "text" at bounding box center [353, 135] width 85 height 10
type input "Pet Expenses"
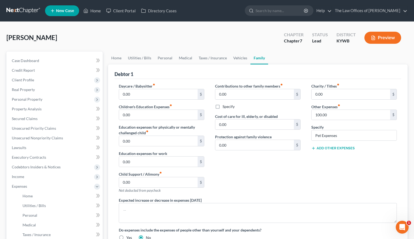
click at [279, 167] on div "Contributions to other family members fiber_manual_record 0.00 $ Specify Cost o…" at bounding box center [258, 140] width 96 height 114
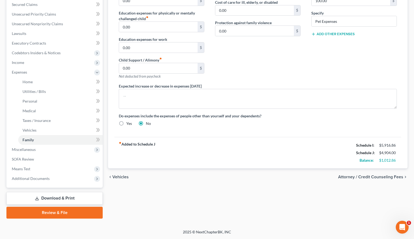
click at [237, 151] on div "fiber_manual_record Added to Schedule J Schedule I: $5,916.86 Schedule J: $4,90…" at bounding box center [257, 152] width 287 height 31
click at [34, 169] on span "Means Test" at bounding box center [55, 169] width 95 height 10
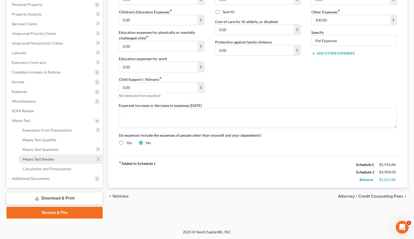
scroll to position [95, 0]
click at [32, 139] on span "Means Test Qualifier" at bounding box center [40, 139] width 34 height 5
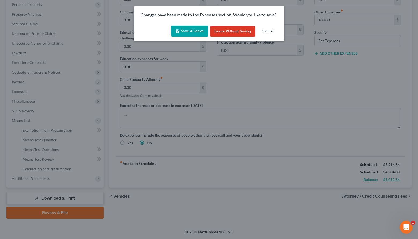
click at [189, 29] on button "Save & Leave" at bounding box center [189, 30] width 37 height 11
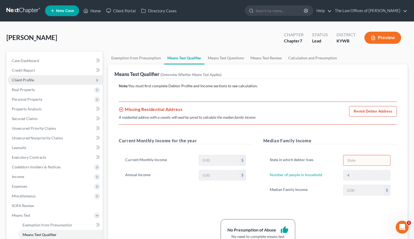
click at [29, 81] on span "Client Profile" at bounding box center [23, 79] width 22 height 5
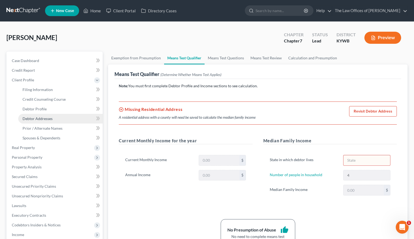
click at [44, 120] on span "Debtor Addresses" at bounding box center [38, 118] width 30 height 5
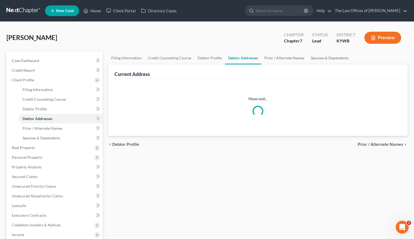
select select "0"
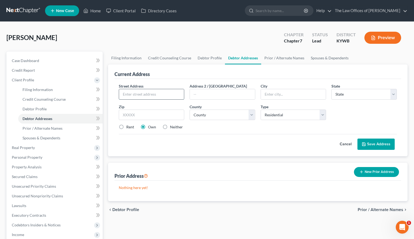
click at [153, 96] on input "text" at bounding box center [151, 94] width 65 height 10
type input "2415 US Highway 60 E"
type input "42420"
click at [208, 135] on div "Cancel Save Address" at bounding box center [258, 142] width 278 height 16
type input "Henderson"
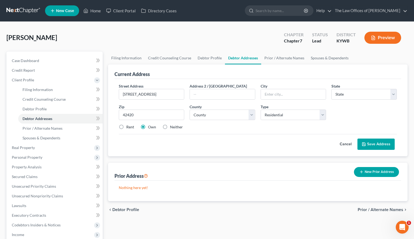
select select "18"
click at [126, 127] on label "Rent" at bounding box center [130, 126] width 8 height 5
click at [128, 127] on input "Rent" at bounding box center [129, 125] width 3 height 3
radio input "true"
click at [203, 118] on select "County Adair County Allen County Anderson County Ballard County Barren County B…" at bounding box center [222, 114] width 65 height 11
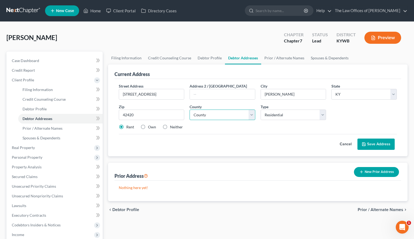
select select "50"
click at [190, 109] on select "County Adair County Allen County Anderson County Ballard County Barren County B…" at bounding box center [222, 114] width 65 height 11
click at [369, 146] on button "Save Address" at bounding box center [375, 143] width 37 height 11
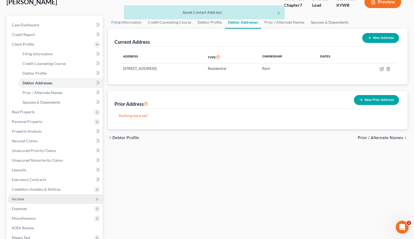
scroll to position [104, 0]
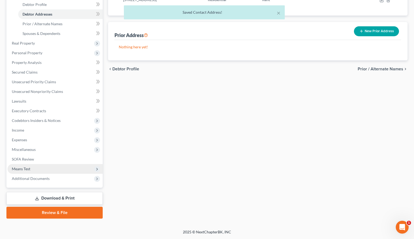
click at [23, 170] on span "Means Test" at bounding box center [21, 168] width 18 height 5
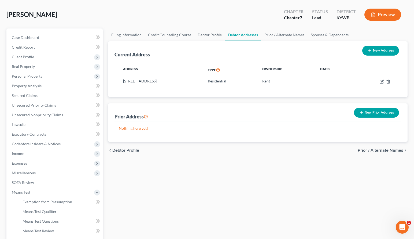
scroll to position [95, 0]
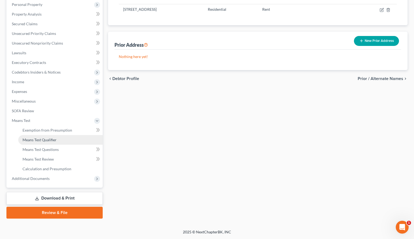
click at [36, 141] on span "Means Test Qualifier" at bounding box center [40, 139] width 34 height 5
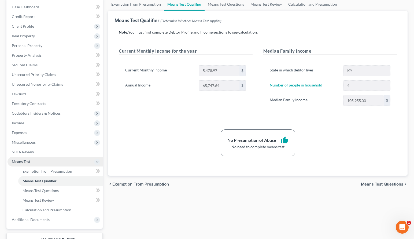
scroll to position [36, 0]
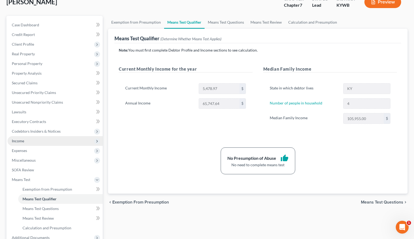
click at [31, 142] on span "Income" at bounding box center [55, 141] width 95 height 10
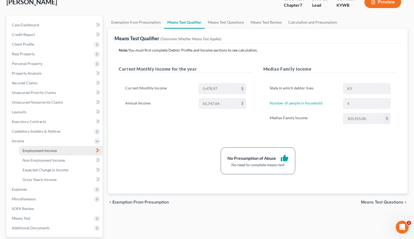
click at [32, 150] on span "Employment Income" at bounding box center [40, 150] width 34 height 5
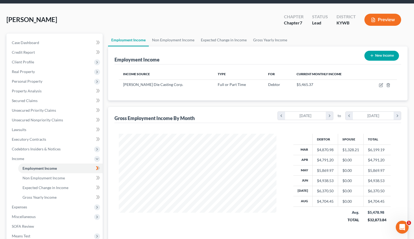
scroll to position [54, 0]
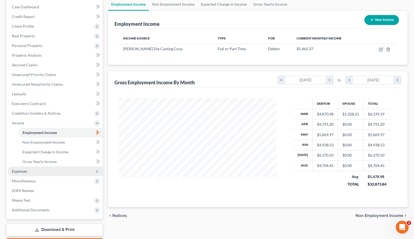
click at [42, 173] on span "Expenses" at bounding box center [55, 171] width 95 height 10
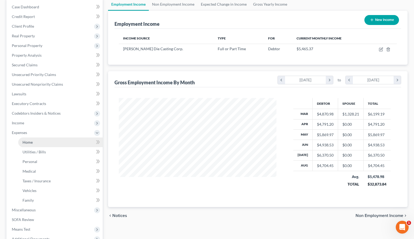
click at [38, 144] on link "Home" at bounding box center [60, 142] width 84 height 10
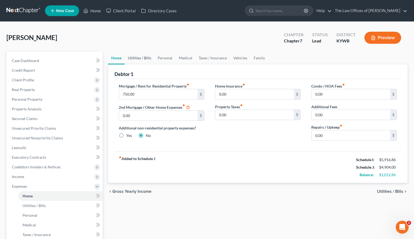
click at [136, 59] on link "Utilities / Bills" at bounding box center [140, 57] width 30 height 13
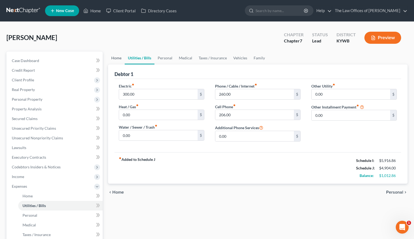
click at [114, 60] on link "Home" at bounding box center [116, 57] width 17 height 13
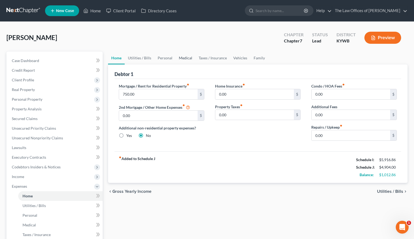
click at [187, 60] on link "Medical" at bounding box center [186, 57] width 20 height 13
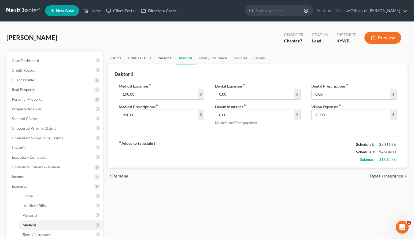
click at [162, 58] on link "Personal" at bounding box center [164, 57] width 21 height 13
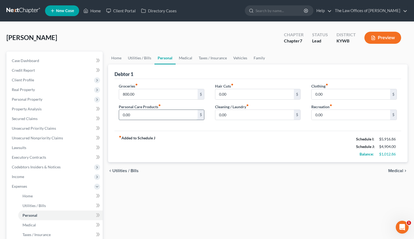
click at [140, 112] on input "0.00" at bounding box center [158, 115] width 79 height 10
type input "200.00"
type input "50.00"
type input "200.00"
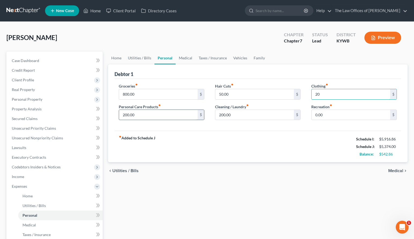
type input "2"
type input "50.00"
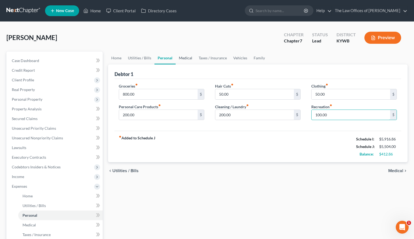
type input "100.00"
click at [189, 58] on link "Medical" at bounding box center [186, 57] width 20 height 13
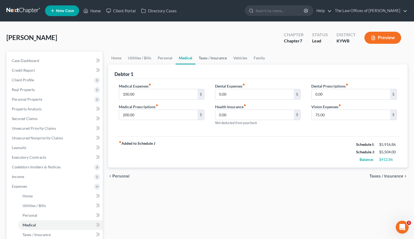
click at [212, 53] on link "Taxes / Insurance" at bounding box center [212, 57] width 35 height 13
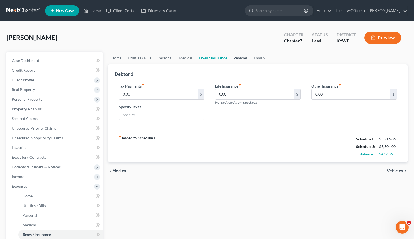
click at [236, 57] on link "Vehicles" at bounding box center [240, 57] width 20 height 13
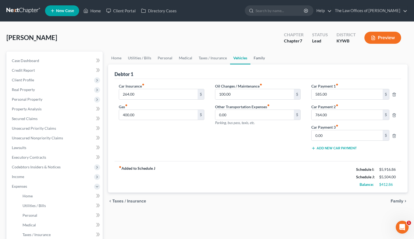
click at [257, 55] on link "Family" at bounding box center [259, 57] width 18 height 13
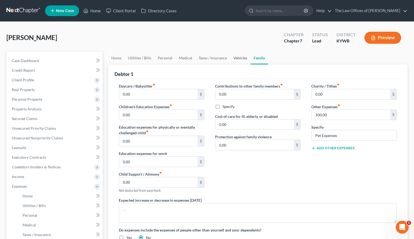
drag, startPoint x: 242, startPoint y: 61, endPoint x: 237, endPoint y: 62, distance: 4.6
click at [241, 61] on link "Vehicles" at bounding box center [240, 57] width 20 height 13
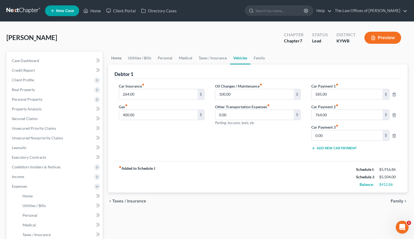
click at [121, 61] on link "Home" at bounding box center [116, 57] width 17 height 13
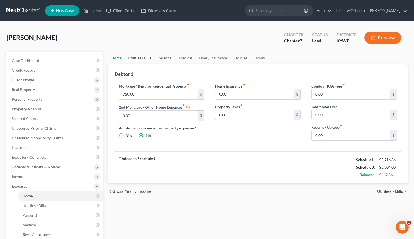
click at [143, 58] on link "Utilities / Bills" at bounding box center [140, 57] width 30 height 13
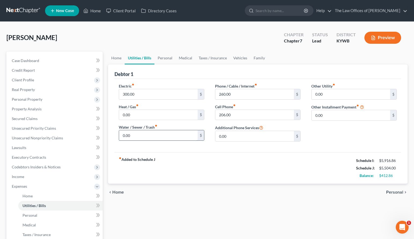
click at [136, 136] on input "0.00" at bounding box center [158, 135] width 79 height 10
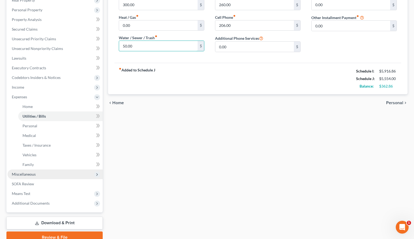
scroll to position [54, 0]
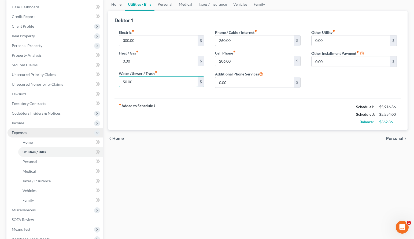
type input "50.00"
click at [32, 128] on span "Expenses" at bounding box center [55, 133] width 95 height 10
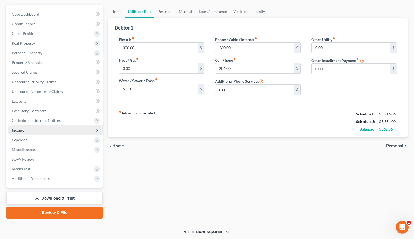
click at [30, 129] on span "Income" at bounding box center [55, 130] width 95 height 10
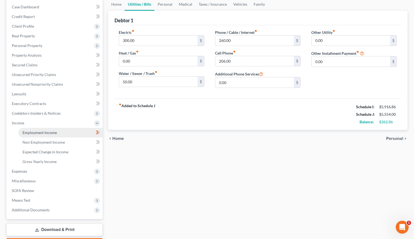
click at [33, 129] on link "Employment Income" at bounding box center [60, 133] width 84 height 10
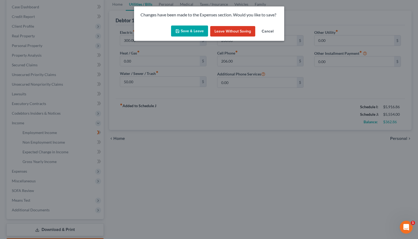
click at [191, 31] on button "Save & Leave" at bounding box center [189, 30] width 37 height 11
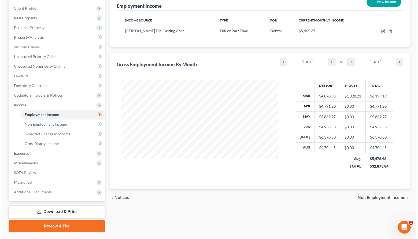
scroll to position [18, 0]
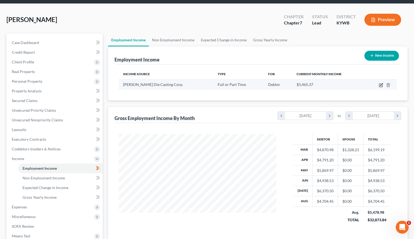
click at [382, 87] on icon "button" at bounding box center [380, 85] width 3 height 3
select select "0"
select select "18"
select select "3"
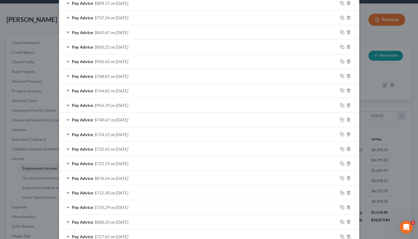
scroll to position [133, 0]
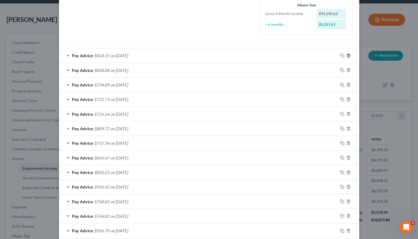
click at [348, 56] on icon "button" at bounding box center [348, 55] width 2 height 3
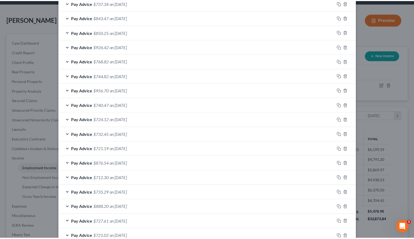
scroll to position [351, 0]
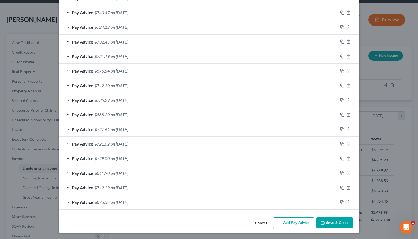
click at [330, 222] on button "Save & Close" at bounding box center [334, 222] width 36 height 11
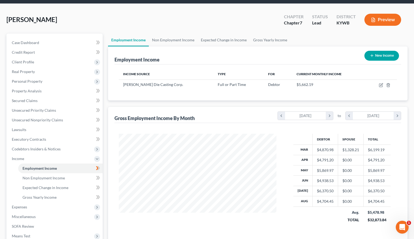
scroll to position [72, 0]
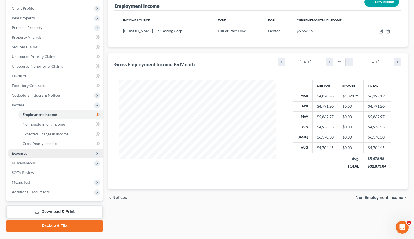
click at [32, 154] on span "Expenses" at bounding box center [55, 153] width 95 height 10
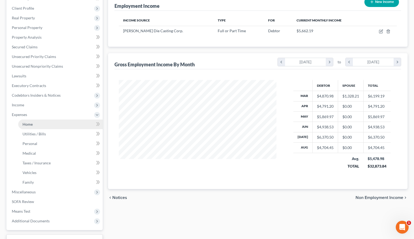
click at [33, 126] on link "Home" at bounding box center [60, 124] width 84 height 10
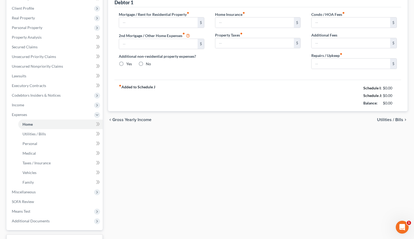
type input "750.00"
type input "0.00"
radio input "true"
type input "0.00"
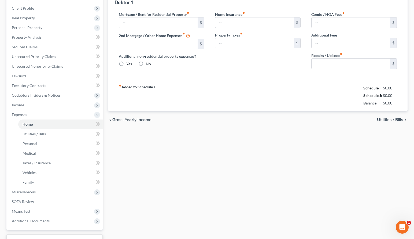
type input "0.00"
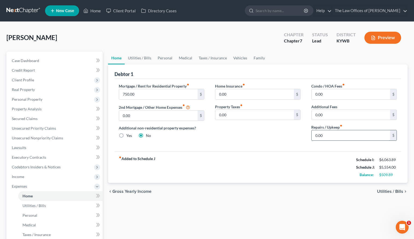
click at [334, 137] on input "0.00" at bounding box center [350, 135] width 79 height 10
type input "100.00"
click at [133, 55] on link "Utilities / Bills" at bounding box center [140, 57] width 30 height 13
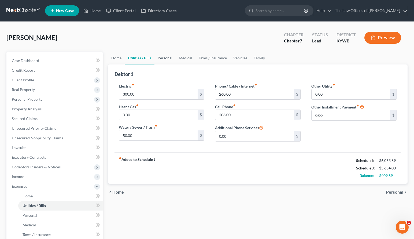
click at [170, 58] on link "Personal" at bounding box center [164, 57] width 21 height 13
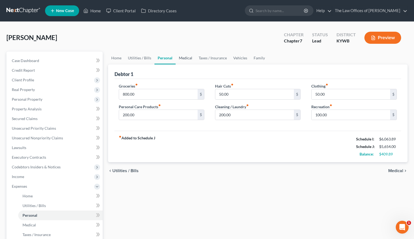
click at [190, 59] on link "Medical" at bounding box center [186, 57] width 20 height 13
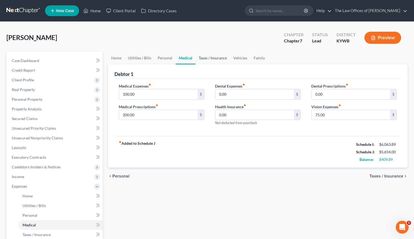
click at [213, 57] on link "Taxes / Insurance" at bounding box center [212, 57] width 35 height 13
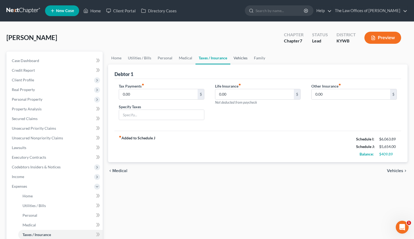
click at [240, 56] on link "Vehicles" at bounding box center [240, 57] width 20 height 13
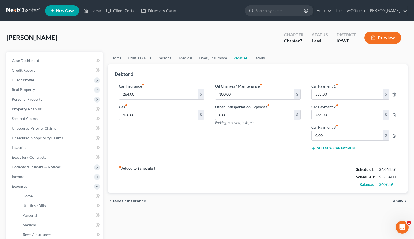
click at [258, 59] on link "Family" at bounding box center [259, 57] width 18 height 13
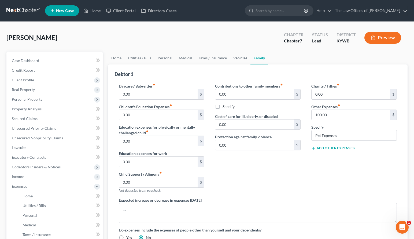
click at [239, 56] on link "Vehicles" at bounding box center [240, 57] width 20 height 13
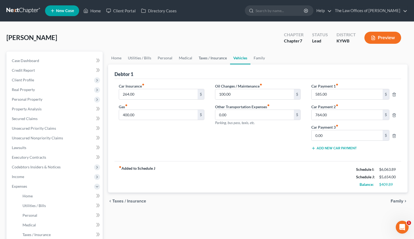
click at [204, 62] on link "Taxes / Insurance" at bounding box center [212, 57] width 35 height 13
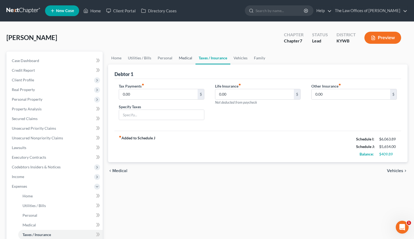
click at [180, 59] on link "Medical" at bounding box center [186, 57] width 20 height 13
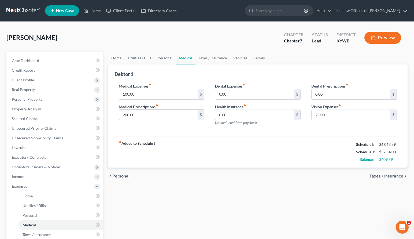
click at [141, 114] on input "200.00" at bounding box center [158, 115] width 79 height 10
type input "300.00"
click at [303, 138] on div "fiber_manual_record Added to Schedule J Schedule I: $6,063.89 Schedule J: $5,75…" at bounding box center [257, 151] width 287 height 31
click at [168, 60] on link "Personal" at bounding box center [164, 57] width 21 height 13
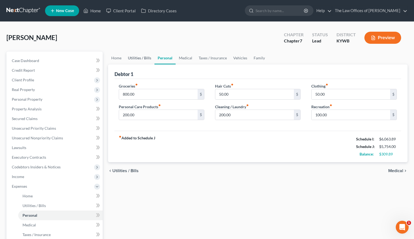
click at [135, 57] on link "Utilities / Bills" at bounding box center [140, 57] width 30 height 13
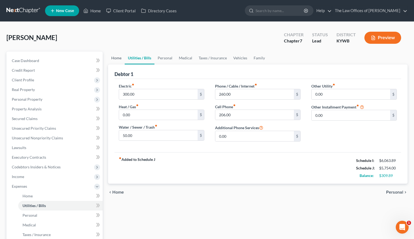
click at [112, 62] on link "Home" at bounding box center [116, 57] width 17 height 13
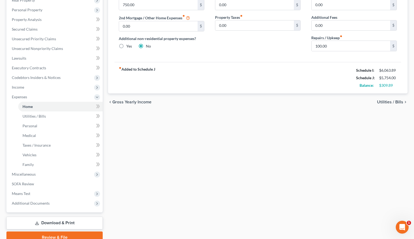
click at [157, 162] on div "Home Utilities / Bills Personal Medical Taxes / Insurance Vehicles Family Debto…" at bounding box center [257, 102] width 305 height 281
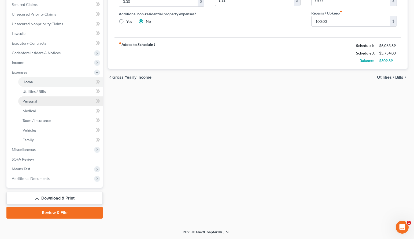
scroll to position [96, 0]
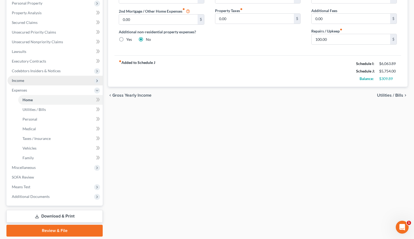
click at [27, 83] on span "Income" at bounding box center [55, 81] width 95 height 10
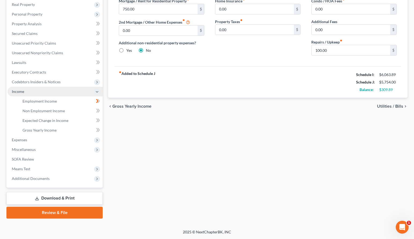
click at [33, 89] on span "Income" at bounding box center [55, 92] width 95 height 10
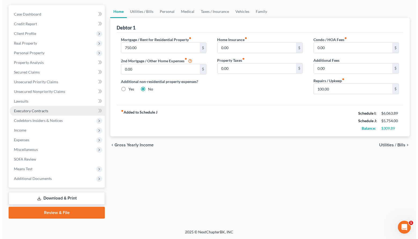
scroll to position [46, 0]
click at [34, 101] on link "Lawsuits" at bounding box center [55, 101] width 95 height 10
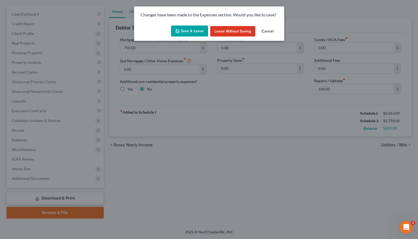
click at [264, 29] on button "Cancel" at bounding box center [267, 31] width 20 height 11
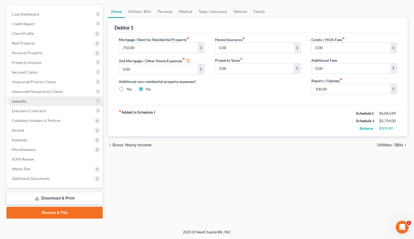
click at [20, 98] on link "Lawsuits" at bounding box center [55, 101] width 95 height 10
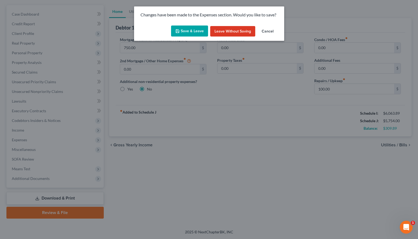
click at [268, 33] on button "Cancel" at bounding box center [267, 31] width 20 height 11
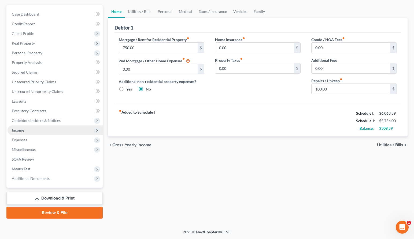
click at [24, 130] on span "Income" at bounding box center [18, 130] width 12 height 5
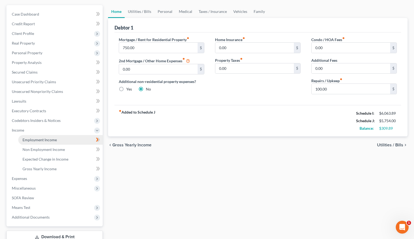
click at [31, 138] on span "Employment Income" at bounding box center [40, 139] width 34 height 5
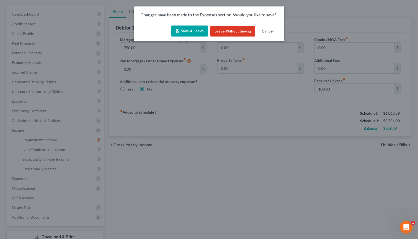
click at [194, 33] on button "Save & Leave" at bounding box center [189, 30] width 37 height 11
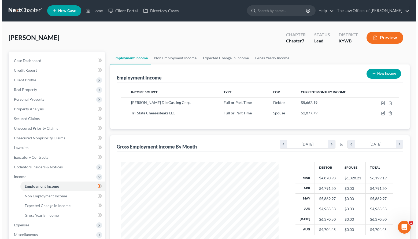
scroll to position [54, 0]
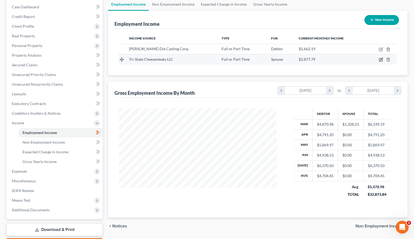
click at [380, 59] on icon "button" at bounding box center [381, 59] width 4 height 4
select select "0"
select select "15"
select select "2"
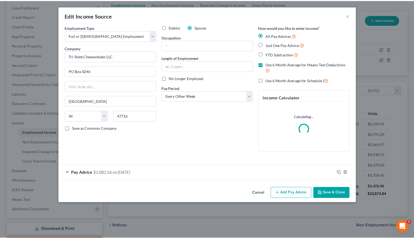
scroll to position [96, 170]
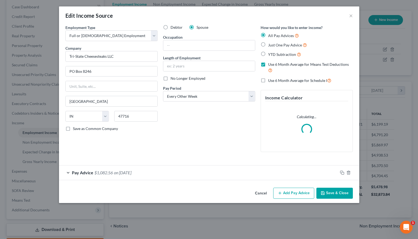
click at [170, 76] on label "No Longer Employed" at bounding box center [187, 78] width 35 height 5
click at [173, 76] on input "No Longer Employed" at bounding box center [174, 77] width 3 height 3
checkbox input "true"
click at [338, 194] on button "Save & Close" at bounding box center [334, 192] width 36 height 11
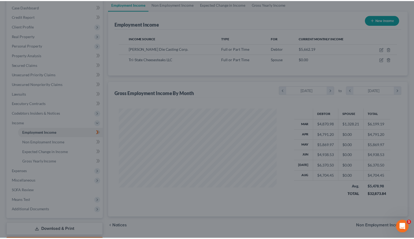
scroll to position [267975, 267903]
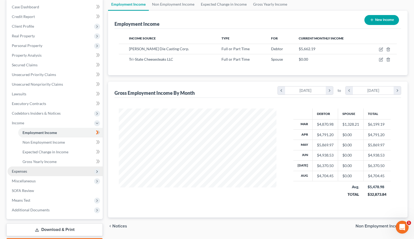
click at [26, 173] on span "Expenses" at bounding box center [19, 171] width 15 height 5
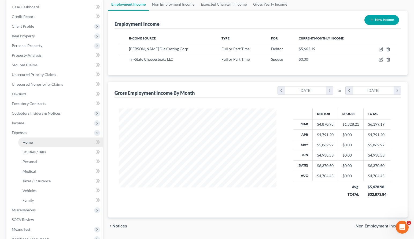
click at [32, 144] on span "Home" at bounding box center [28, 142] width 10 height 5
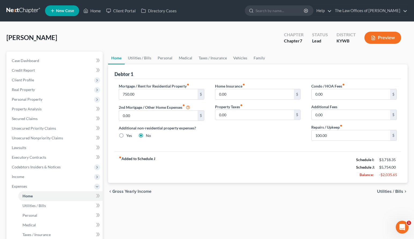
click at [248, 176] on div "fiber_manual_record Added to Schedule J Schedule I: $3,718.35 Schedule J: $5,75…" at bounding box center [257, 166] width 287 height 31
click at [20, 179] on span "Income" at bounding box center [55, 177] width 95 height 10
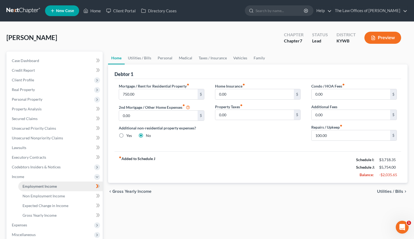
click at [33, 184] on span "Employment Income" at bounding box center [40, 186] width 34 height 5
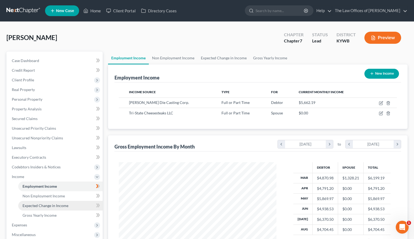
scroll to position [36, 0]
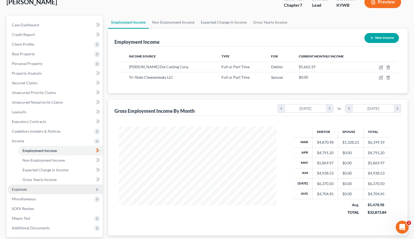
click at [25, 189] on span "Expenses" at bounding box center [19, 189] width 15 height 5
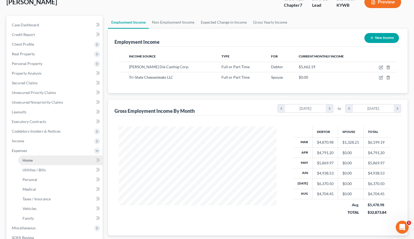
click at [34, 158] on link "Home" at bounding box center [60, 160] width 84 height 10
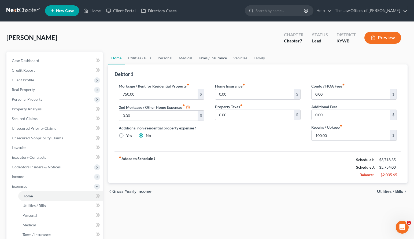
click at [209, 59] on link "Taxes / Insurance" at bounding box center [212, 57] width 35 height 13
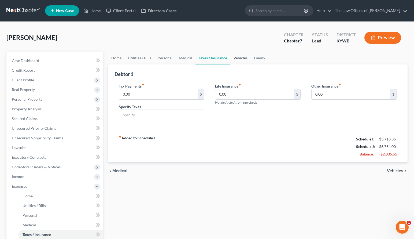
click at [239, 58] on link "Vehicles" at bounding box center [240, 57] width 20 height 13
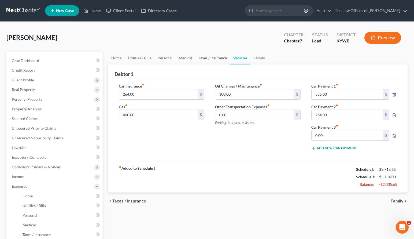
click at [204, 60] on link "Taxes / Insurance" at bounding box center [212, 57] width 35 height 13
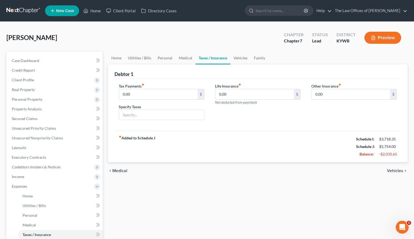
drag, startPoint x: 268, startPoint y: 133, endPoint x: 261, endPoint y: 132, distance: 6.4
click at [267, 133] on div "fiber_manual_record Added to Schedule J Schedule I: $3,718.35 Schedule J: $5,75…" at bounding box center [257, 146] width 287 height 31
click at [150, 185] on div "Home Utilities / Bills Personal Medical Taxes / Insurance Vehicles Family Debto…" at bounding box center [257, 191] width 305 height 281
click at [24, 177] on span "Income" at bounding box center [55, 177] width 95 height 10
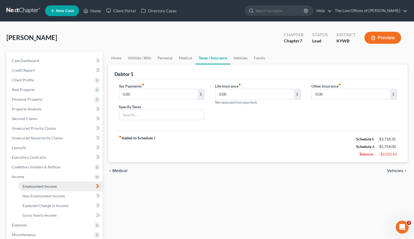
click at [32, 186] on span "Employment Income" at bounding box center [40, 186] width 34 height 5
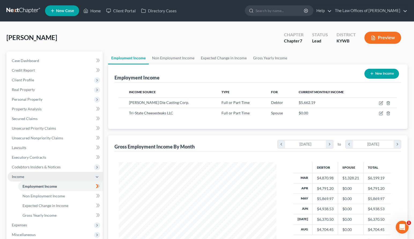
scroll to position [54, 0]
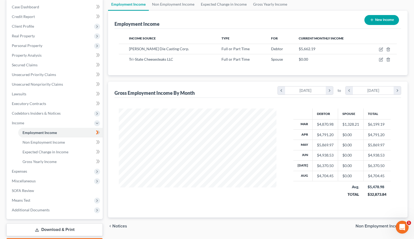
click at [2, 166] on div "Hancock, Susan Upgraded Chapter Chapter 7 Status Lead District KYWB Preview Pet…" at bounding box center [207, 114] width 414 height 292
